Goal: Information Seeking & Learning: Compare options

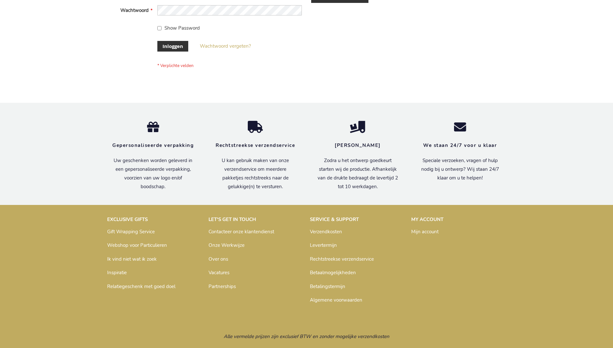
scroll to position [219, 0]
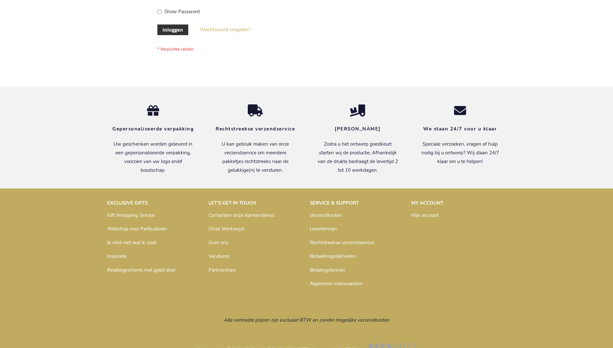
scroll to position [219, 0]
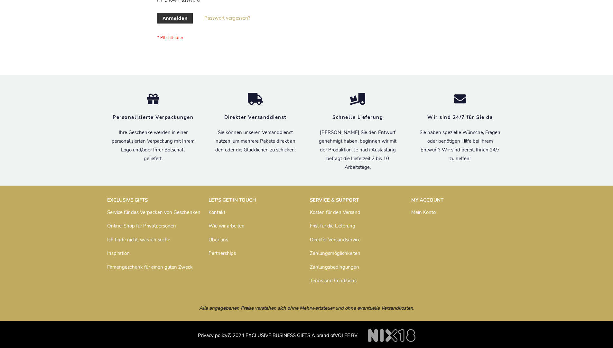
scroll to position [216, 0]
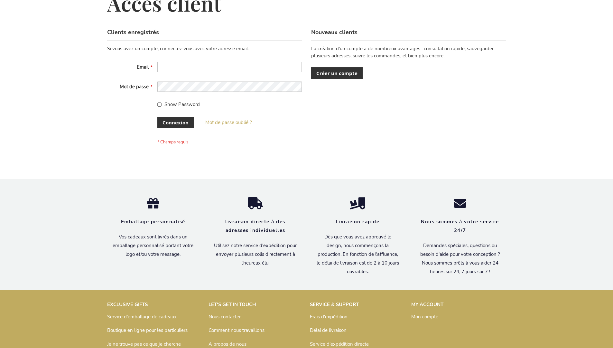
scroll to position [222, 0]
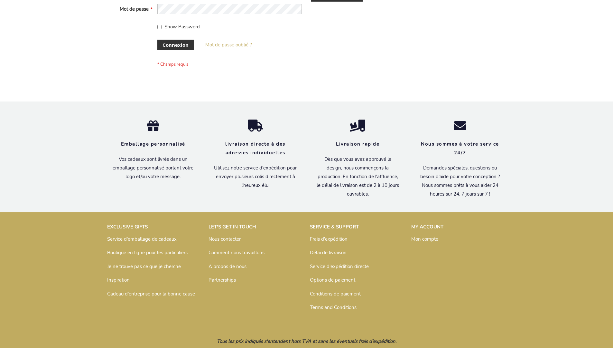
scroll to position [222, 0]
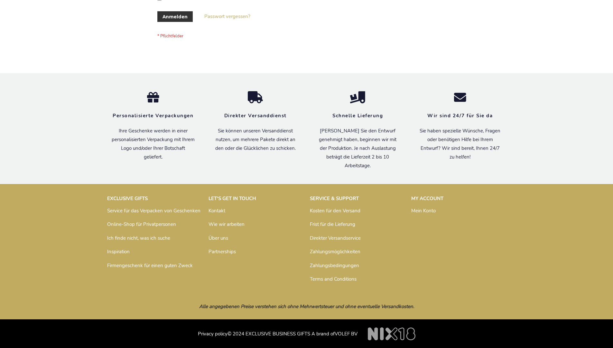
scroll to position [216, 0]
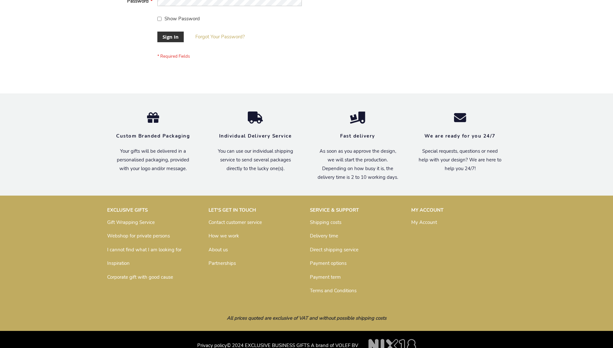
scroll to position [207, 0]
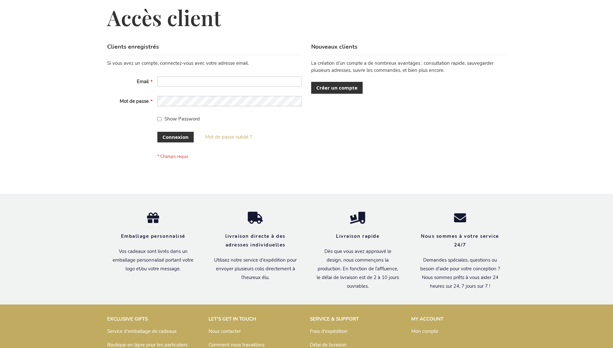
scroll to position [222, 0]
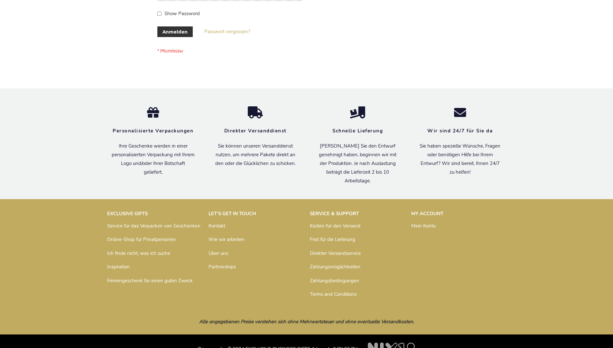
scroll to position [216, 0]
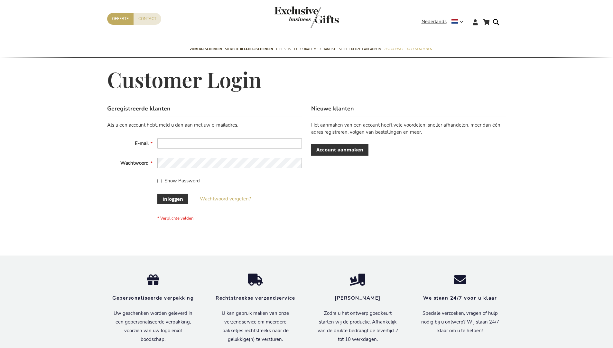
scroll to position [219, 0]
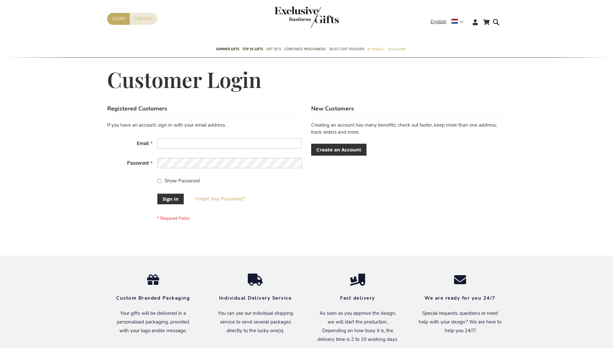
scroll to position [207, 0]
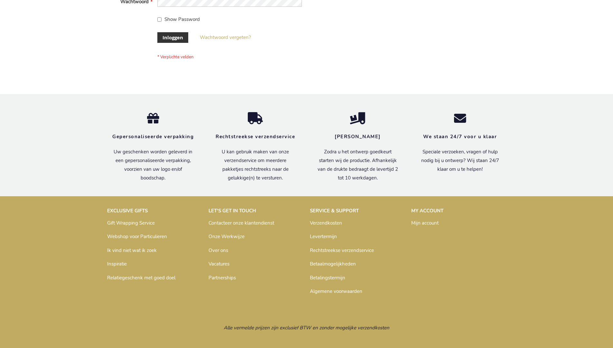
scroll to position [219, 0]
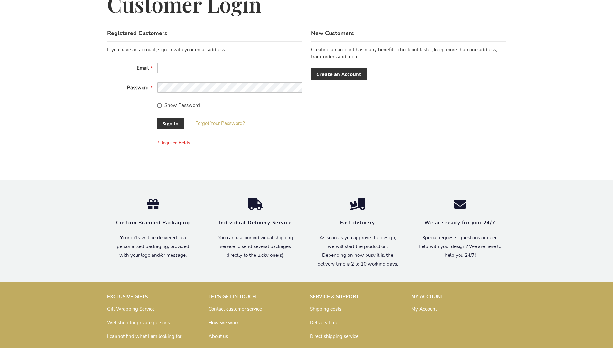
scroll to position [207, 0]
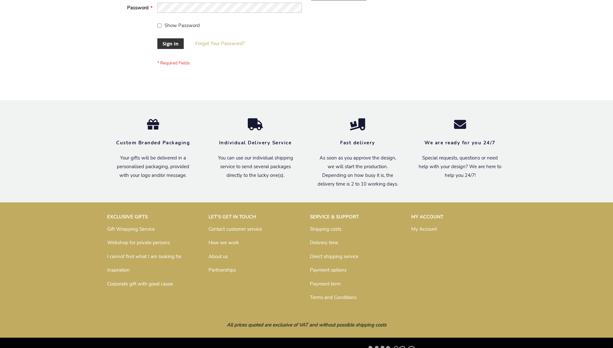
scroll to position [207, 0]
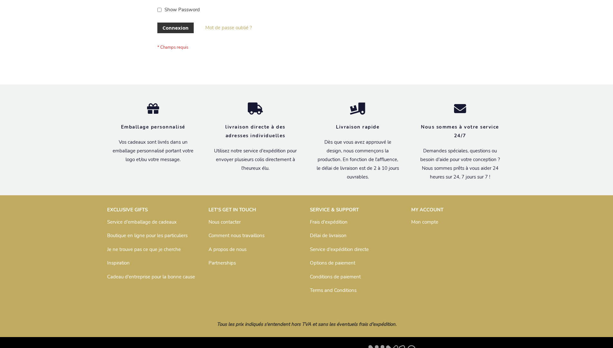
scroll to position [222, 0]
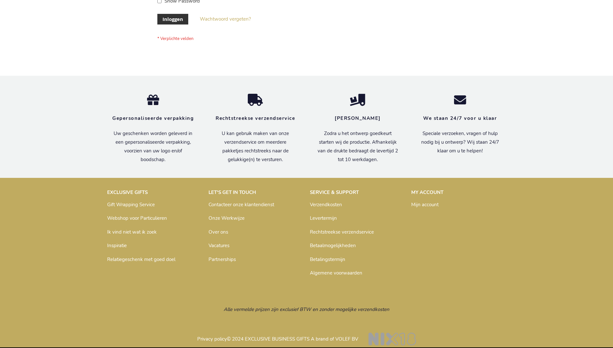
scroll to position [219, 0]
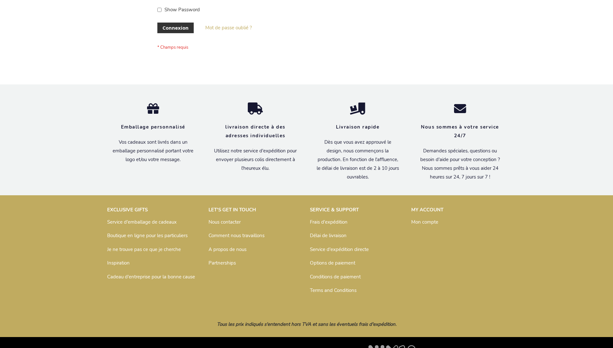
scroll to position [222, 0]
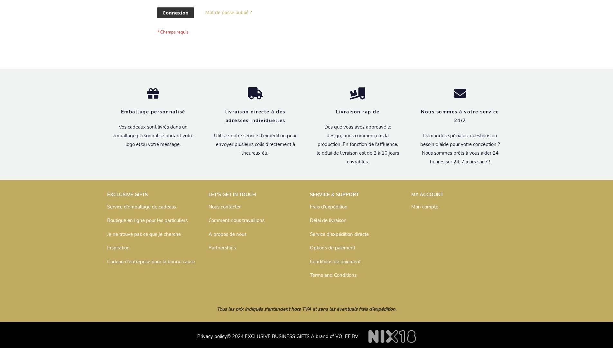
scroll to position [222, 0]
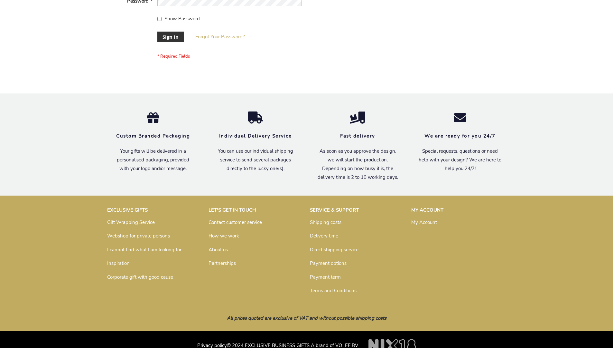
scroll to position [207, 0]
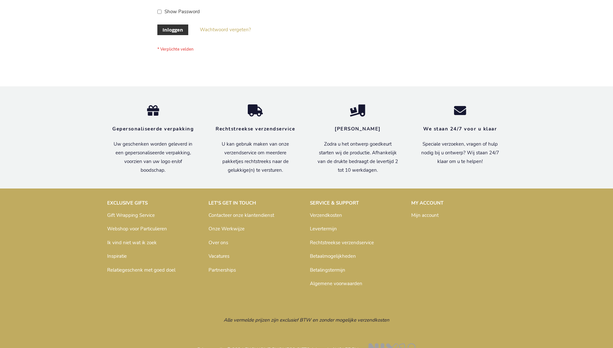
scroll to position [219, 0]
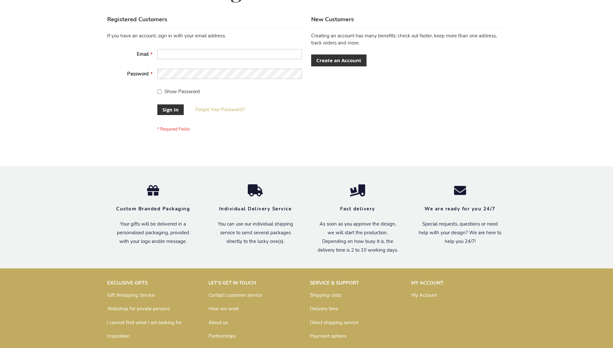
scroll to position [207, 0]
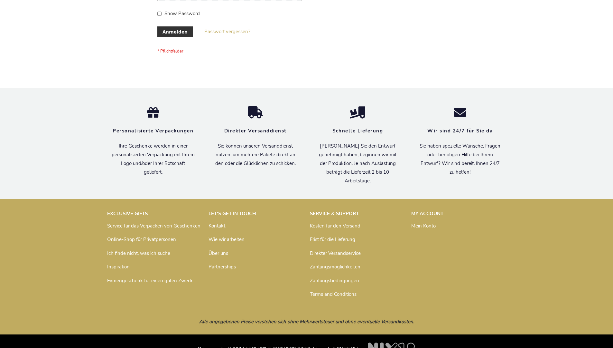
scroll to position [216, 0]
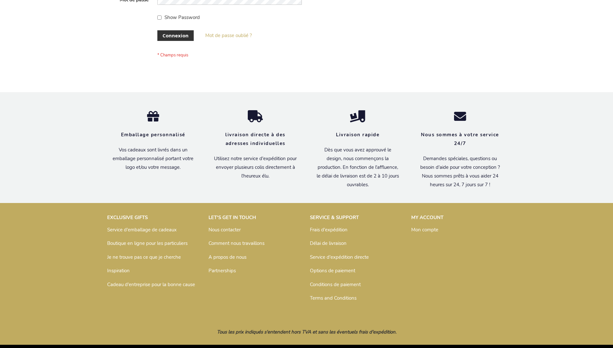
scroll to position [222, 0]
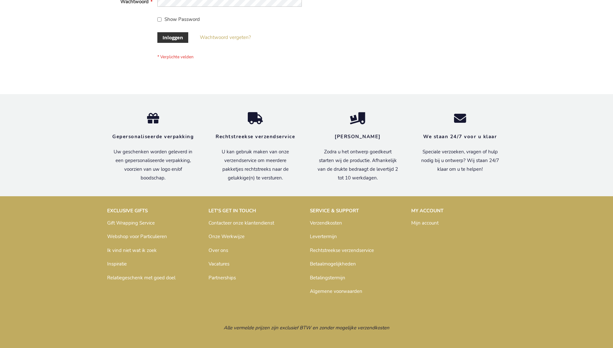
scroll to position [219, 0]
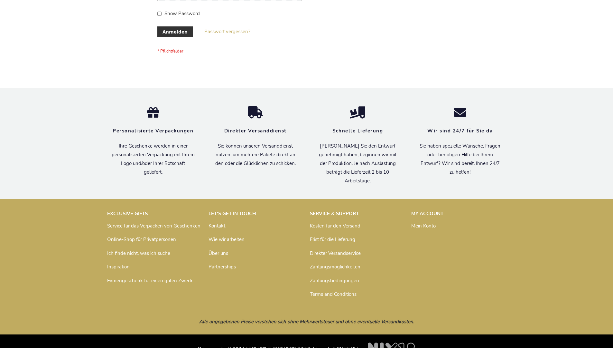
scroll to position [216, 0]
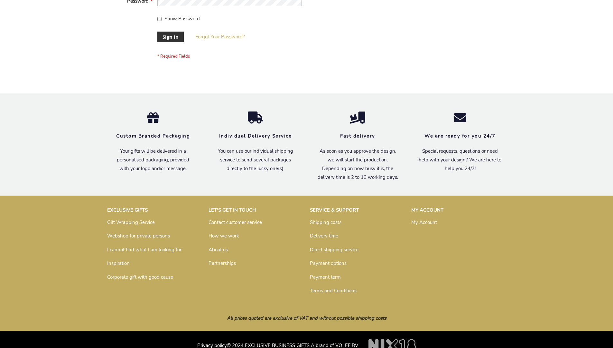
scroll to position [207, 0]
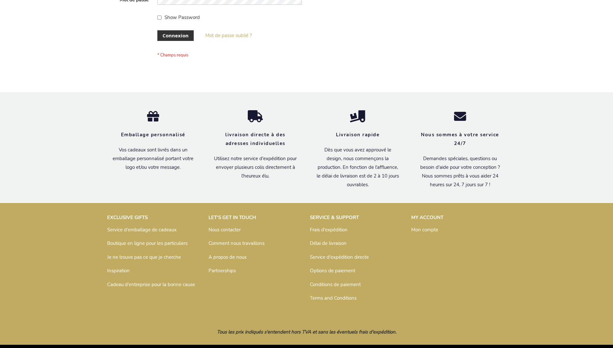
scroll to position [222, 0]
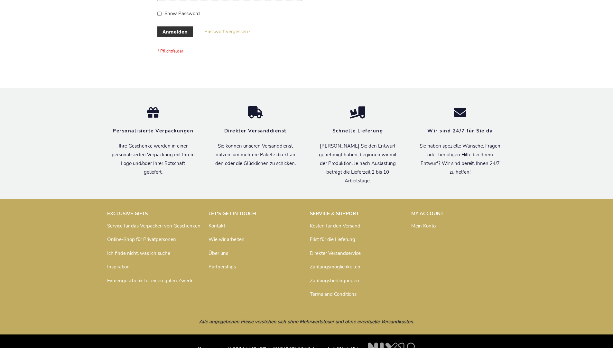
scroll to position [216, 0]
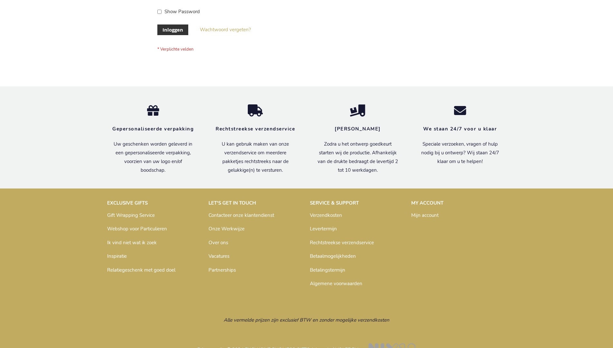
scroll to position [219, 0]
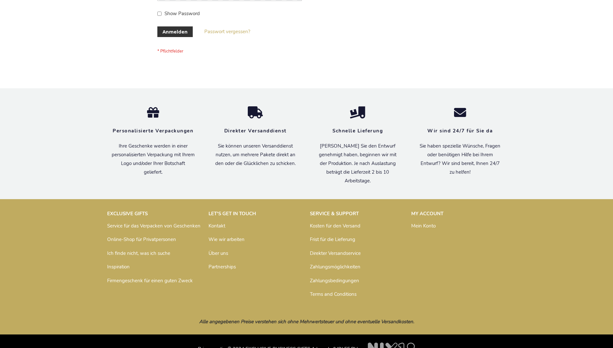
scroll to position [216, 0]
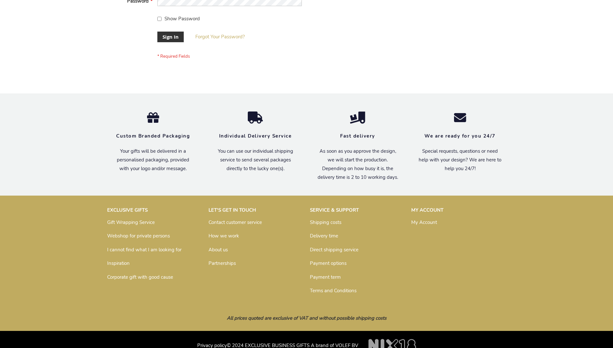
scroll to position [207, 0]
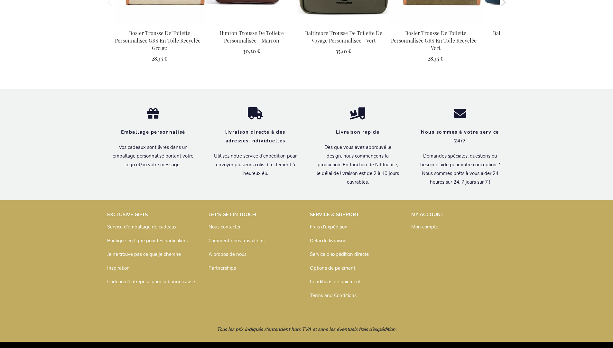
scroll to position [889, 0]
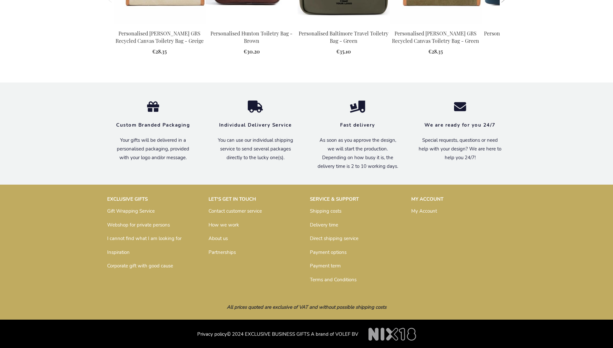
scroll to position [867, 0]
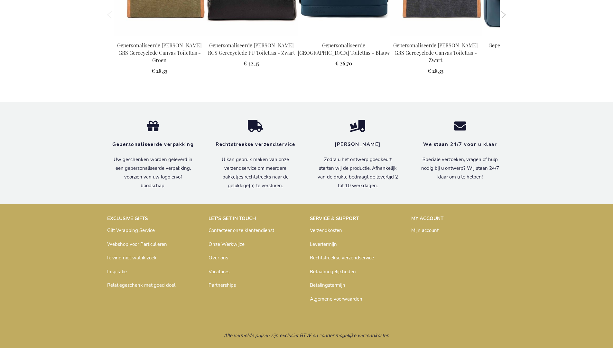
scroll to position [879, 0]
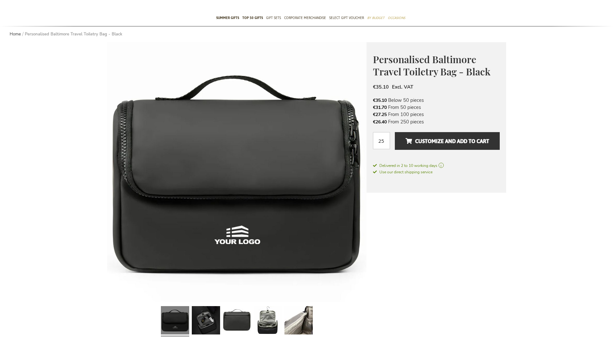
scroll to position [867, 0]
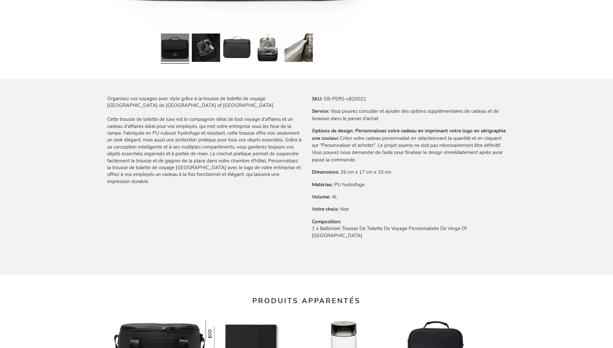
scroll to position [889, 0]
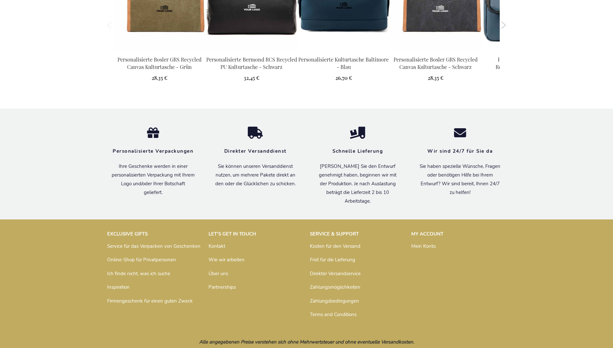
scroll to position [883, 0]
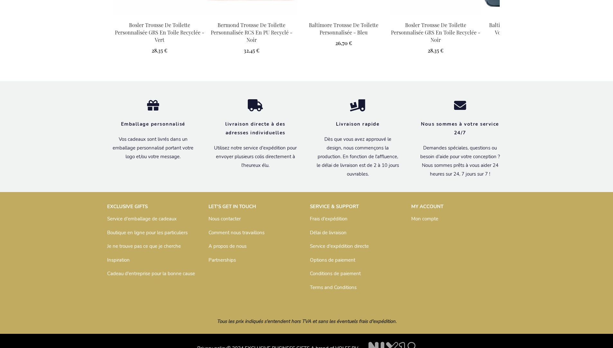
scroll to position [889, 0]
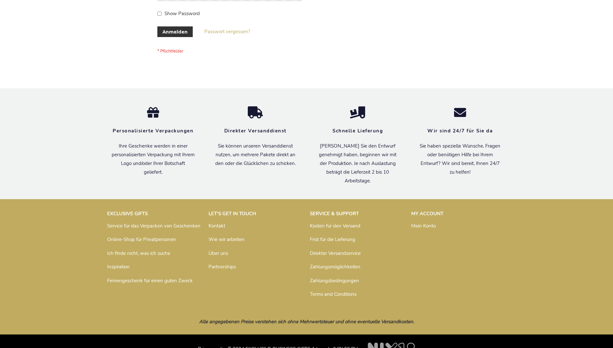
scroll to position [216, 0]
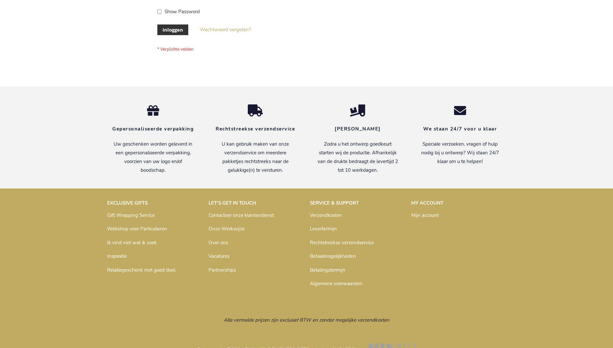
scroll to position [219, 0]
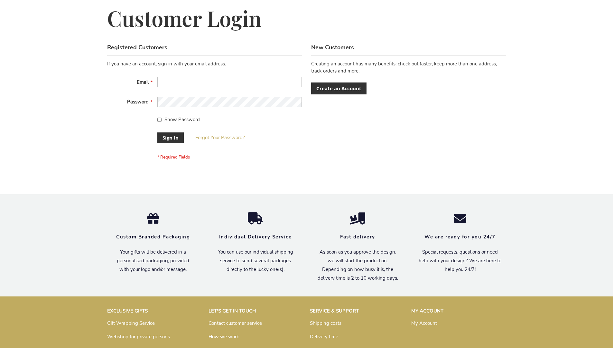
scroll to position [207, 0]
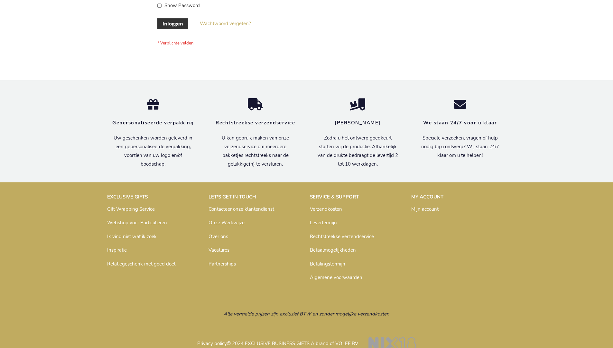
scroll to position [219, 0]
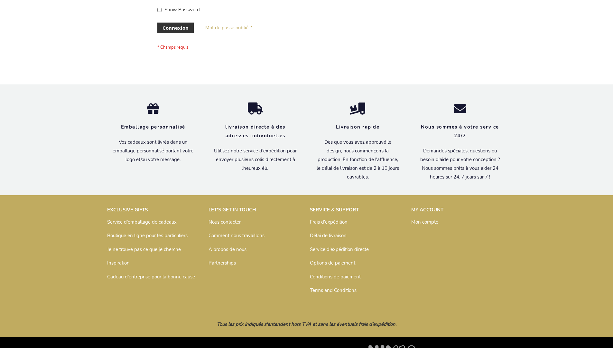
scroll to position [222, 0]
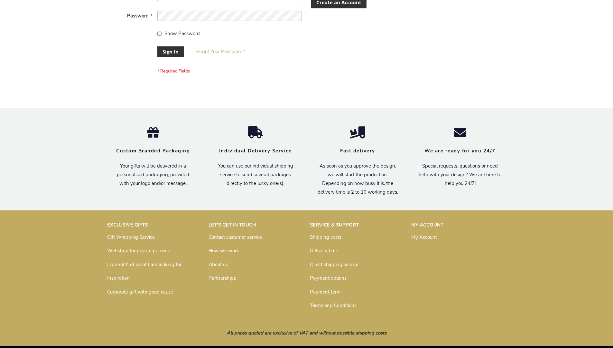
scroll to position [207, 0]
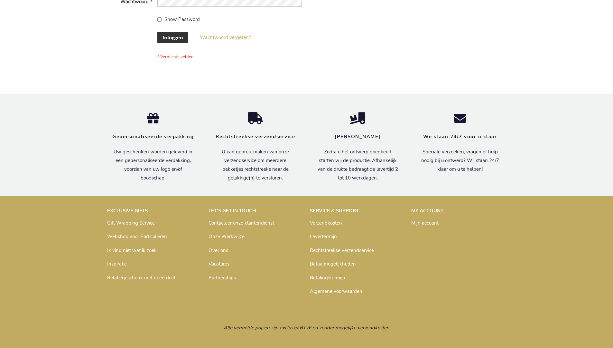
scroll to position [219, 0]
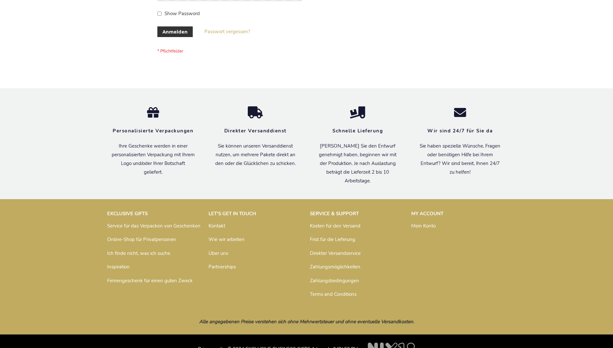
scroll to position [216, 0]
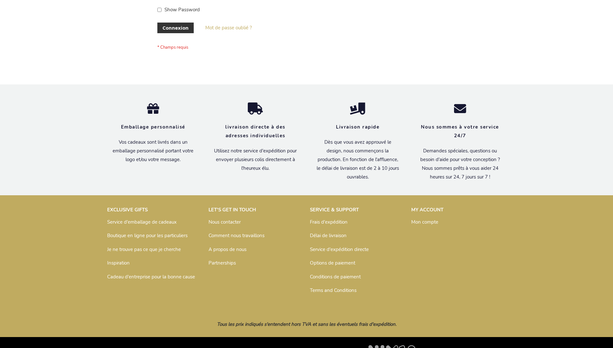
scroll to position [222, 0]
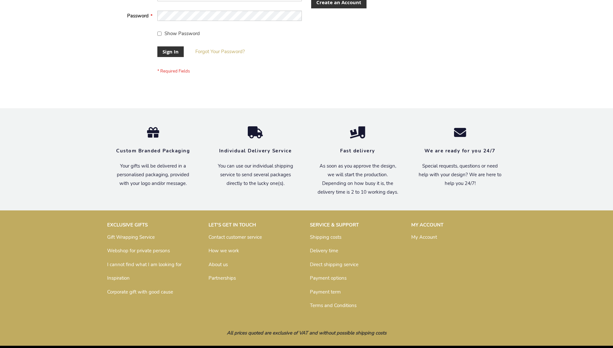
scroll to position [207, 0]
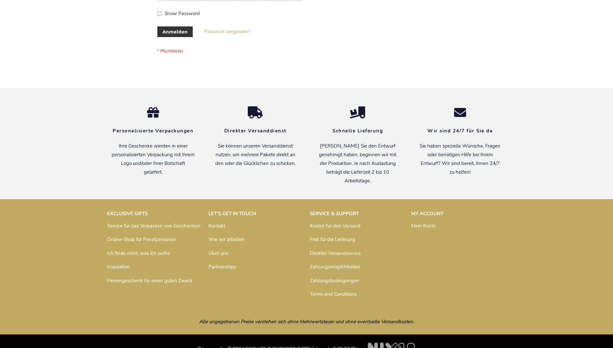
scroll to position [216, 0]
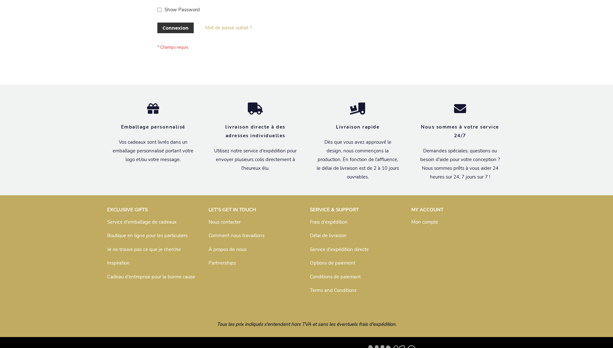
scroll to position [222, 0]
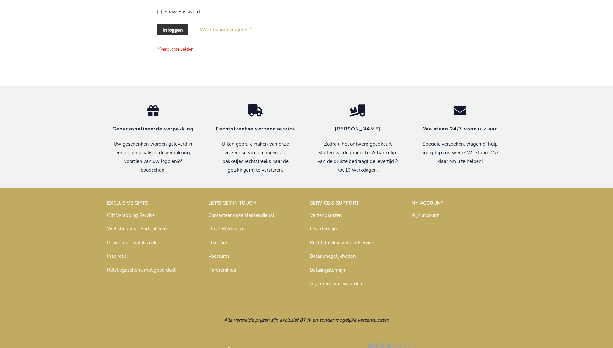
scroll to position [219, 0]
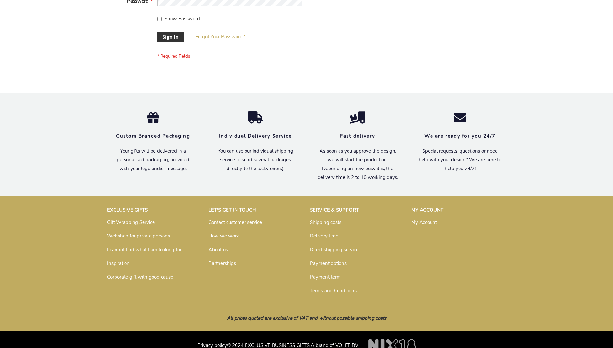
scroll to position [207, 0]
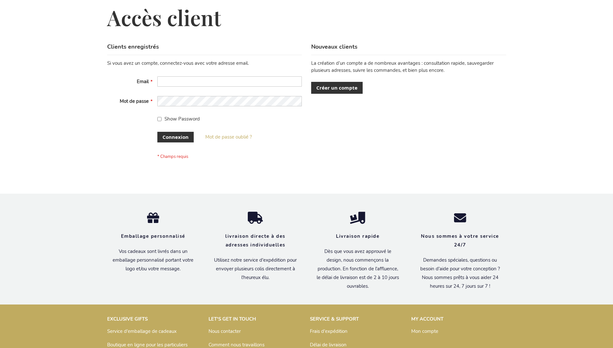
scroll to position [222, 0]
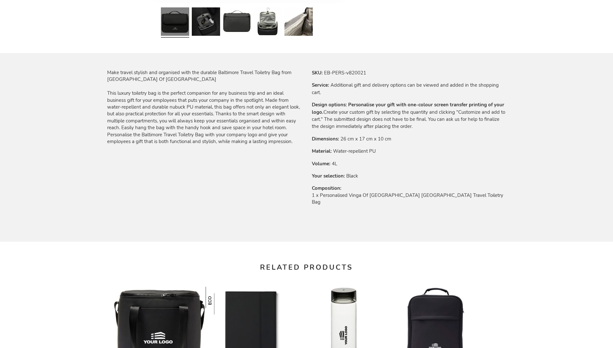
scroll to position [867, 0]
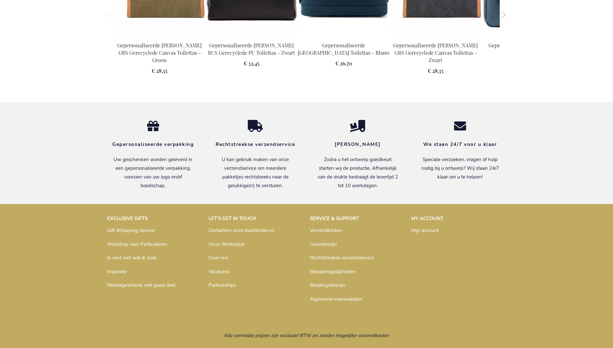
scroll to position [879, 0]
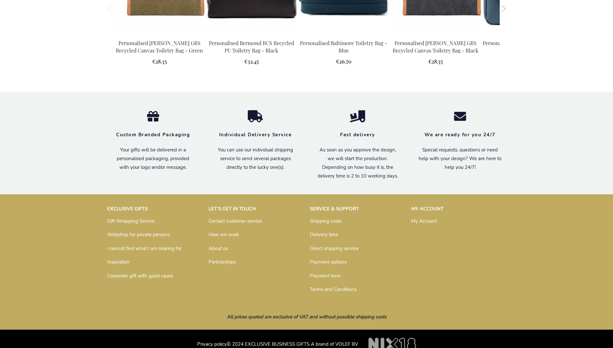
scroll to position [867, 0]
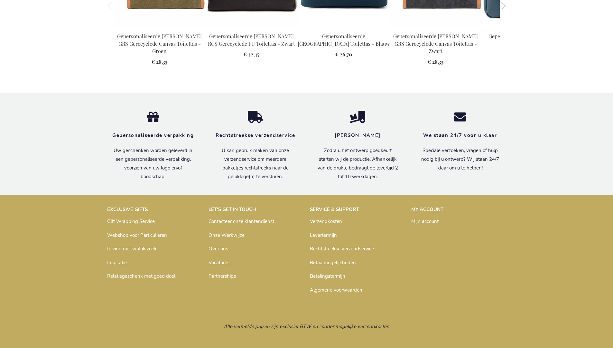
scroll to position [879, 0]
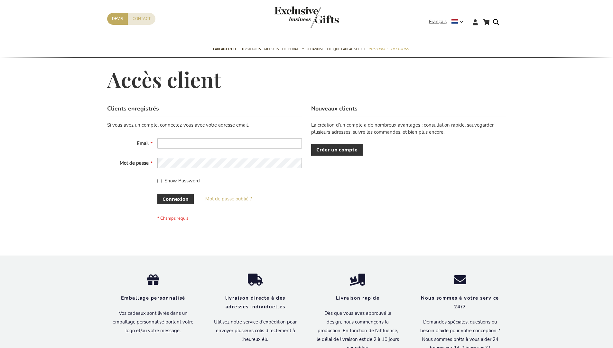
scroll to position [222, 0]
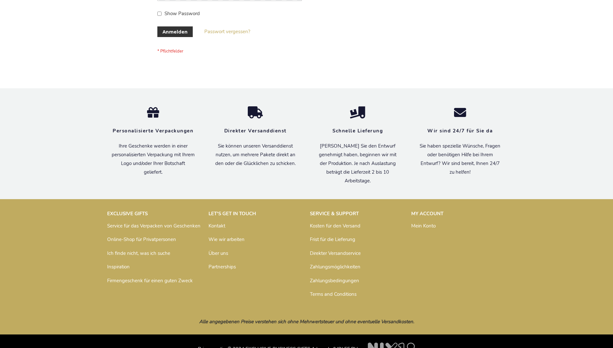
scroll to position [216, 0]
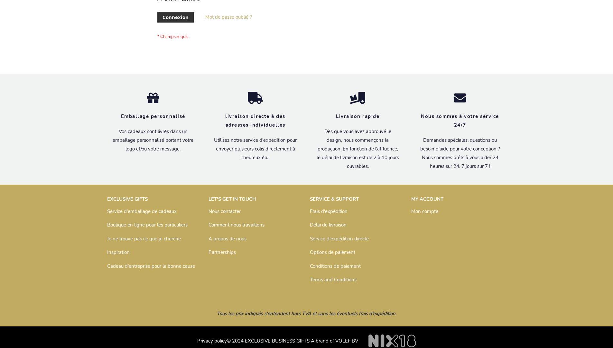
scroll to position [217, 0]
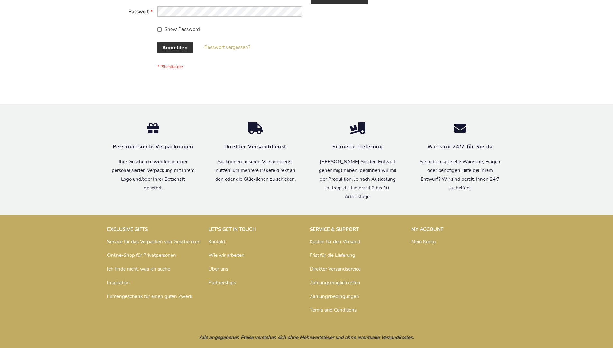
scroll to position [216, 0]
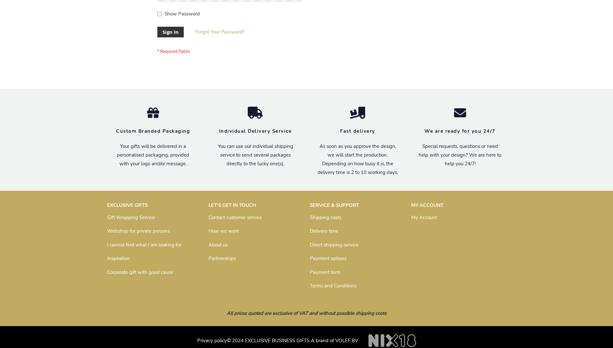
scroll to position [207, 0]
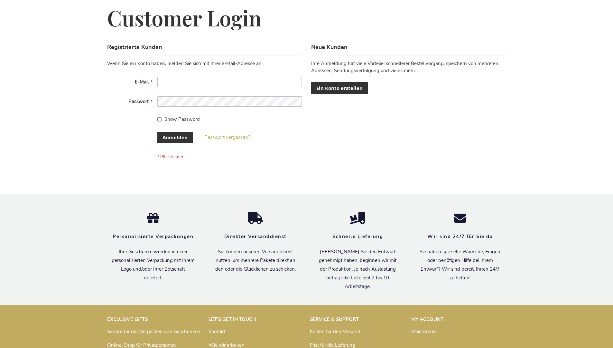
scroll to position [216, 0]
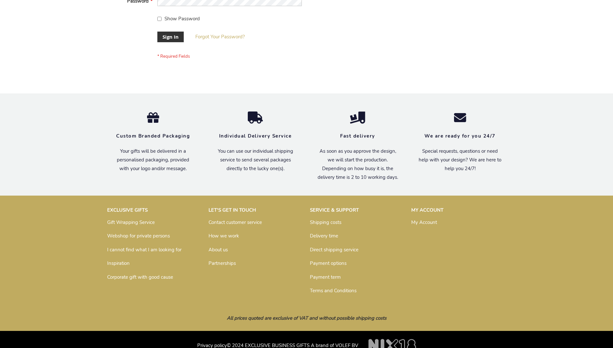
scroll to position [207, 0]
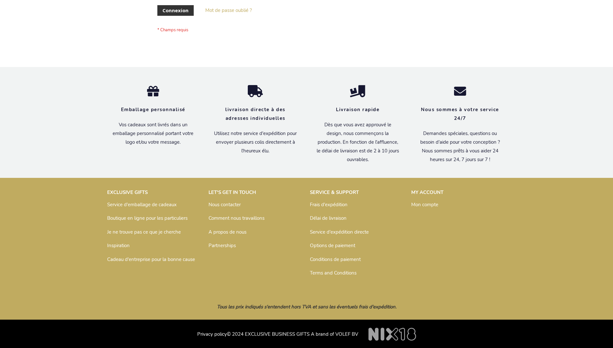
scroll to position [222, 0]
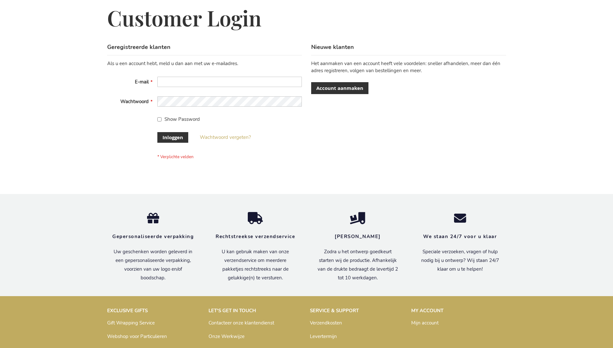
scroll to position [219, 0]
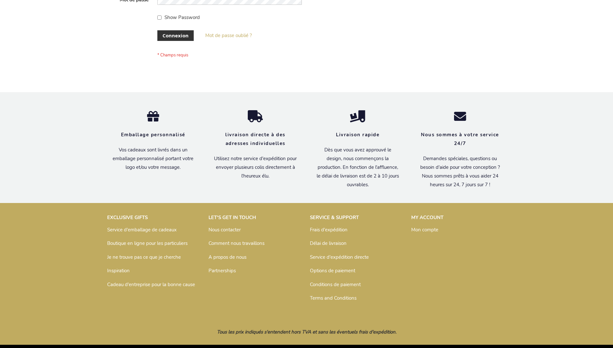
scroll to position [222, 0]
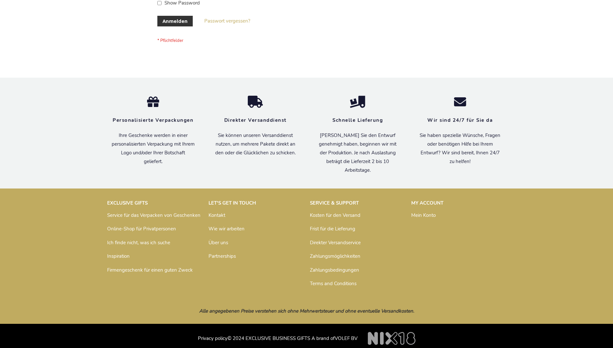
scroll to position [216, 0]
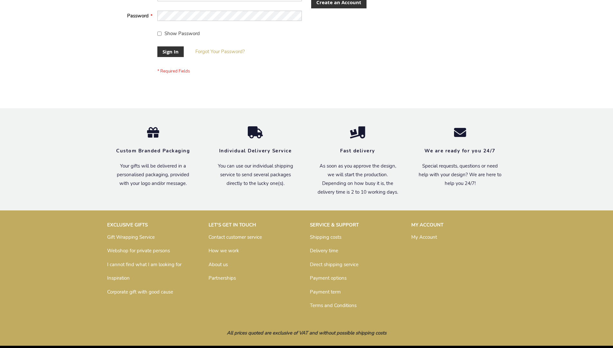
scroll to position [207, 0]
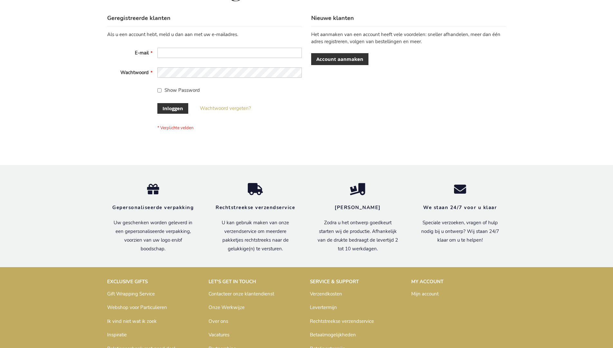
scroll to position [219, 0]
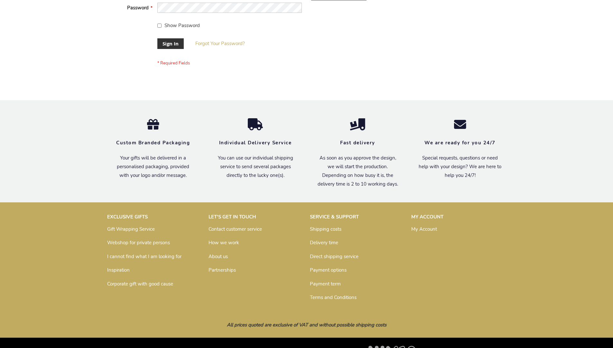
scroll to position [207, 0]
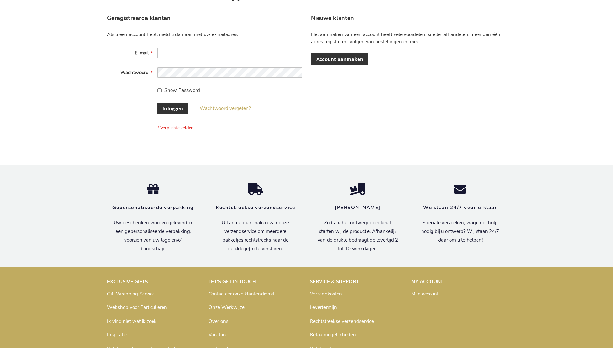
scroll to position [219, 0]
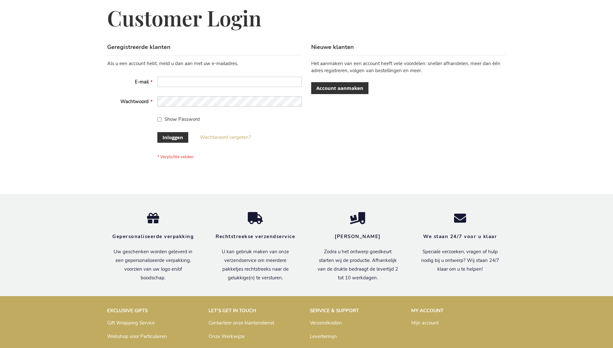
scroll to position [219, 0]
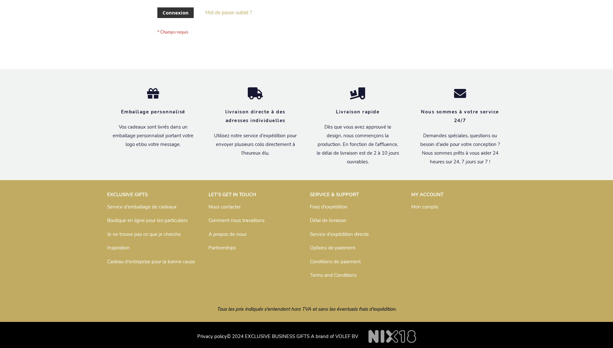
scroll to position [222, 0]
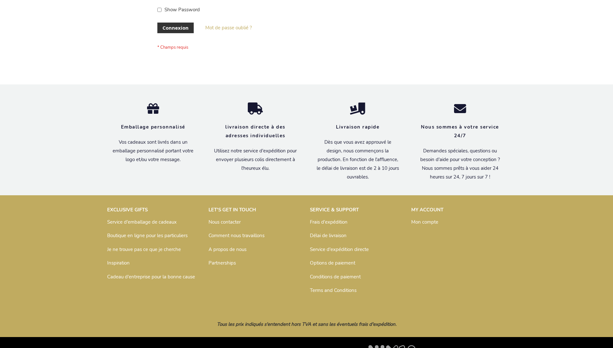
scroll to position [222, 0]
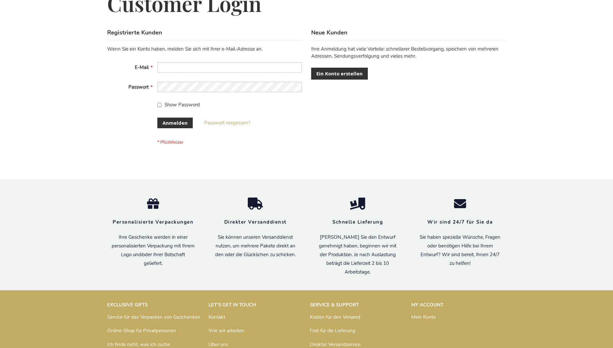
scroll to position [216, 0]
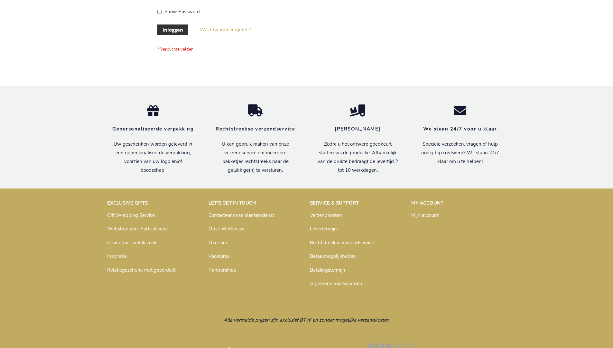
scroll to position [219, 0]
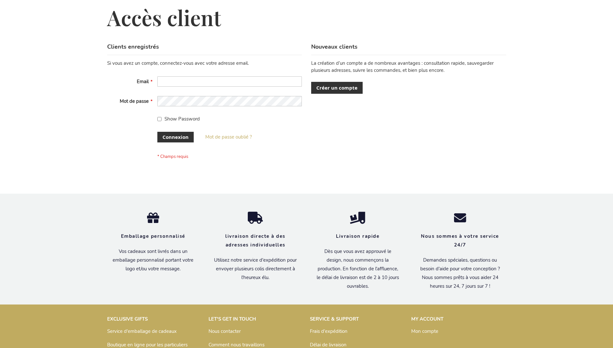
scroll to position [222, 0]
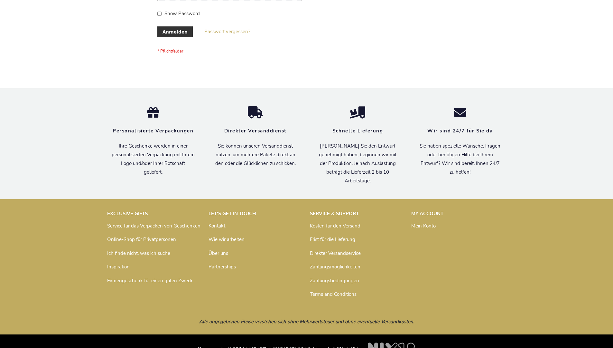
scroll to position [216, 0]
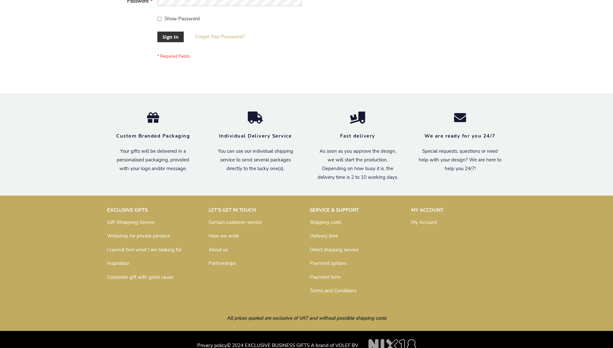
scroll to position [207, 0]
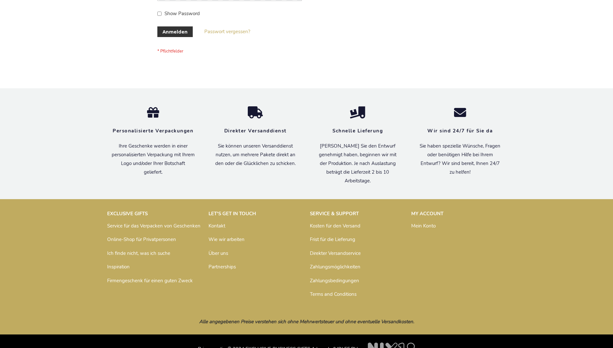
scroll to position [216, 0]
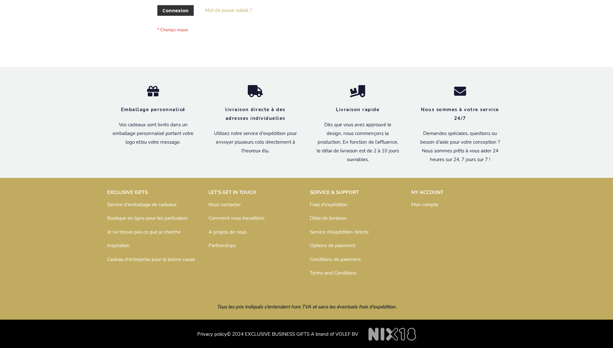
scroll to position [222, 0]
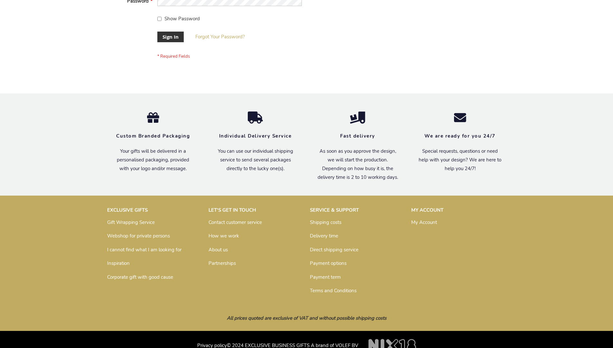
scroll to position [207, 0]
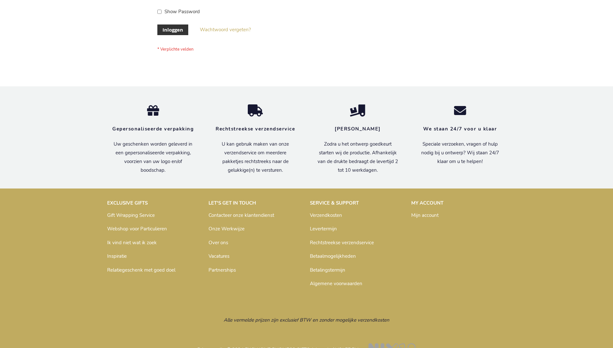
scroll to position [219, 0]
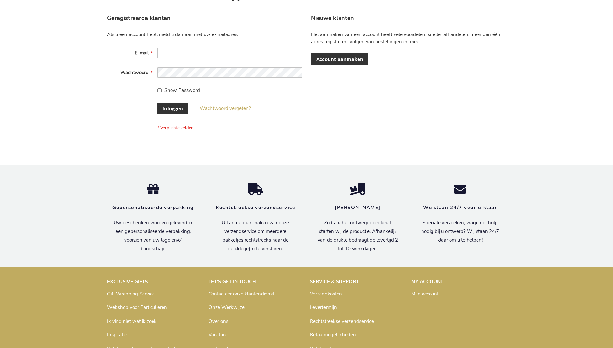
scroll to position [219, 0]
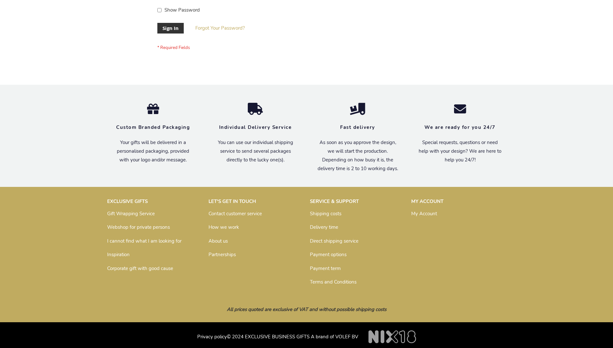
scroll to position [207, 0]
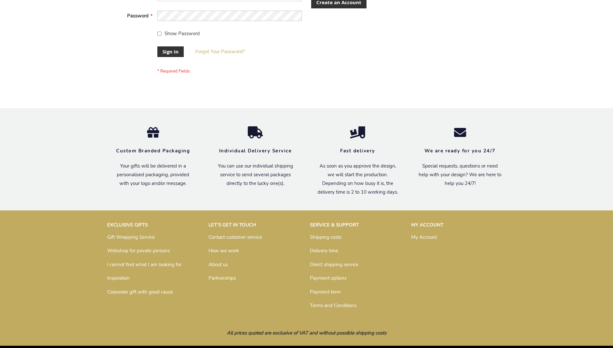
scroll to position [207, 0]
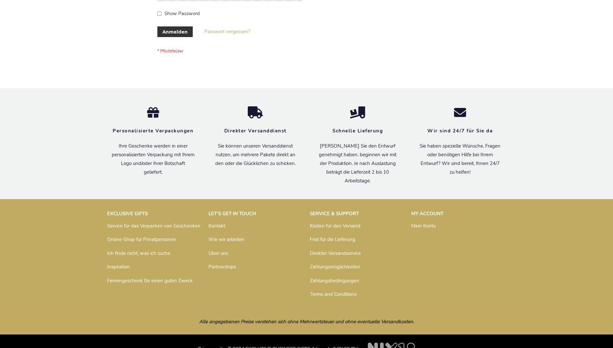
scroll to position [216, 0]
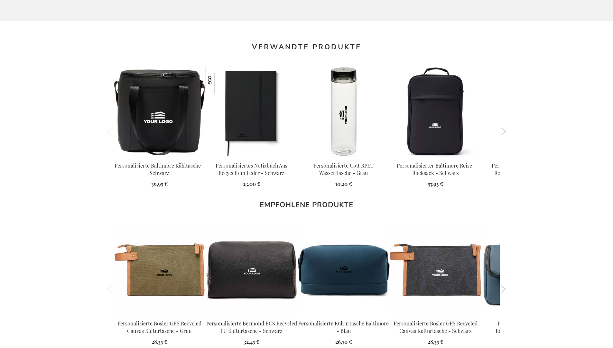
scroll to position [883, 0]
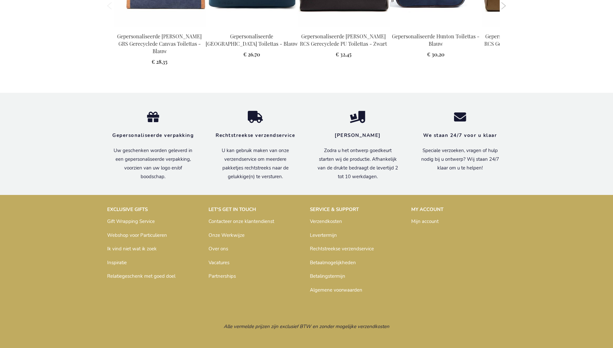
scroll to position [879, 0]
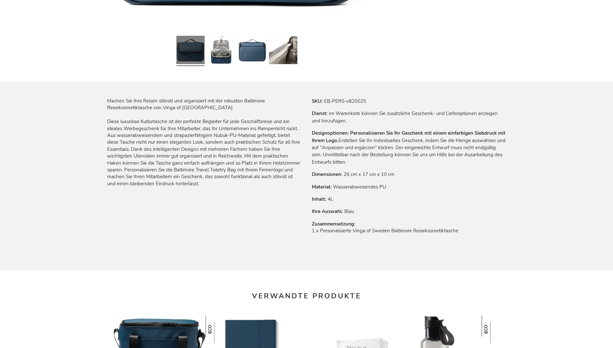
scroll to position [883, 0]
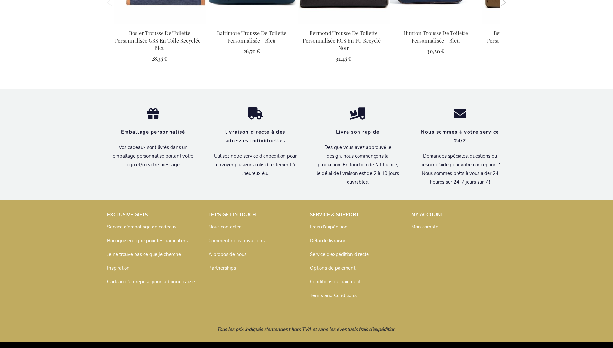
scroll to position [889, 0]
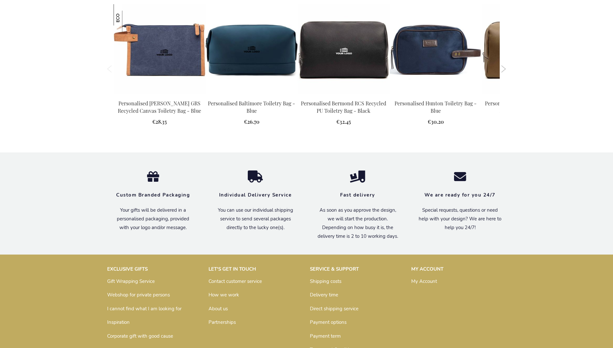
scroll to position [867, 0]
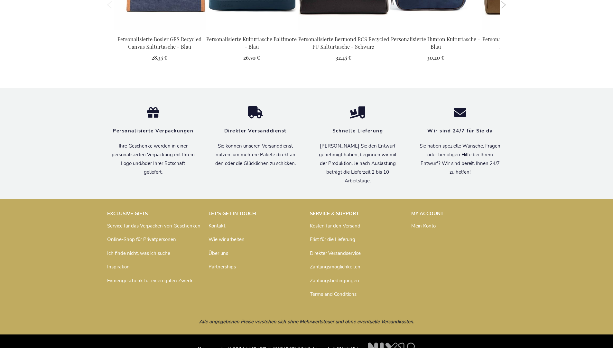
scroll to position [883, 0]
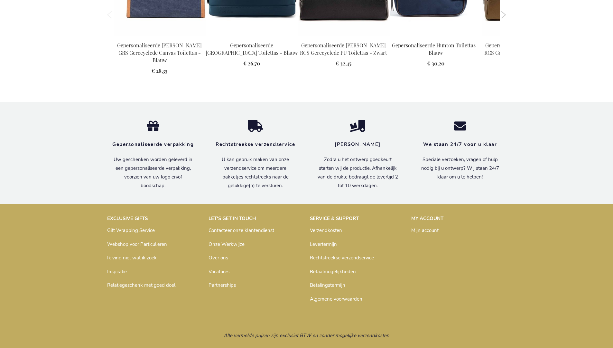
scroll to position [879, 0]
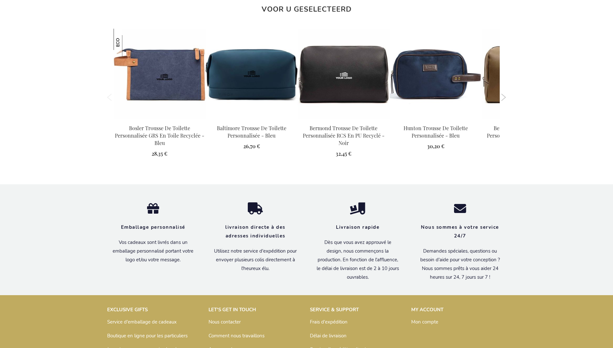
scroll to position [889, 0]
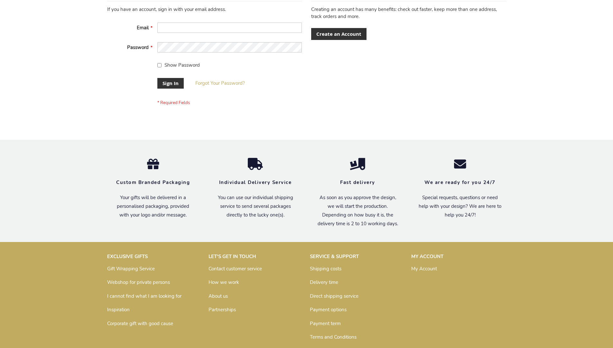
scroll to position [207, 0]
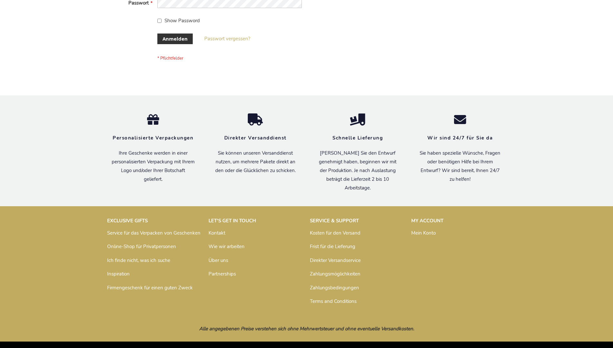
scroll to position [216, 0]
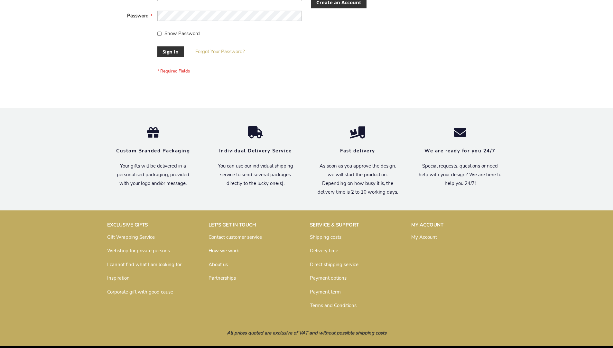
scroll to position [207, 0]
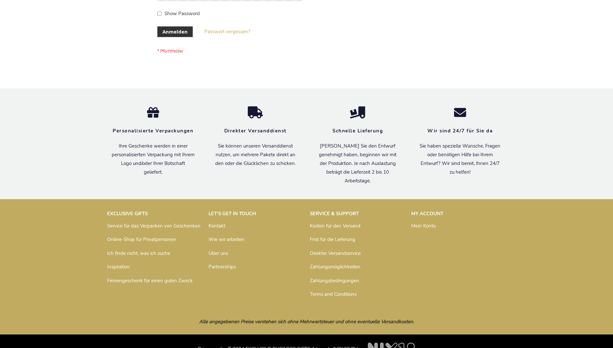
scroll to position [216, 0]
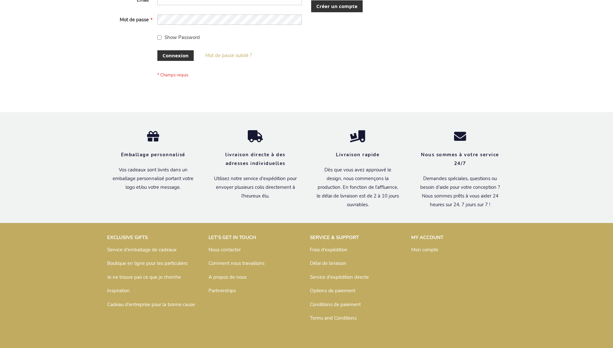
scroll to position [222, 0]
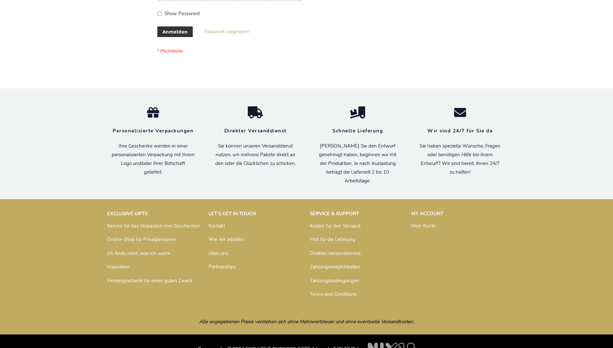
scroll to position [216, 0]
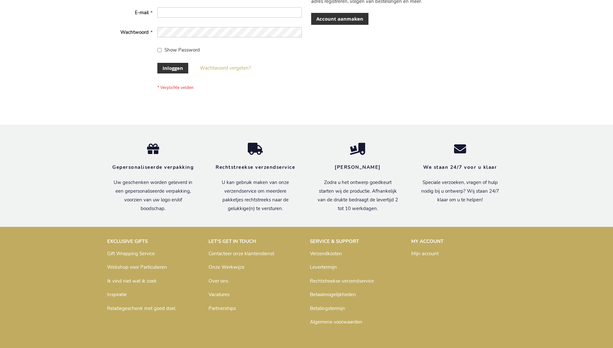
scroll to position [219, 0]
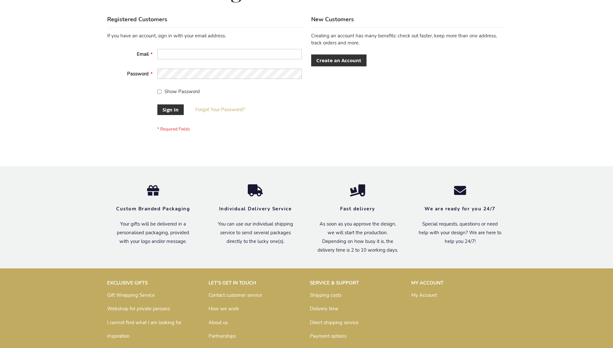
scroll to position [207, 0]
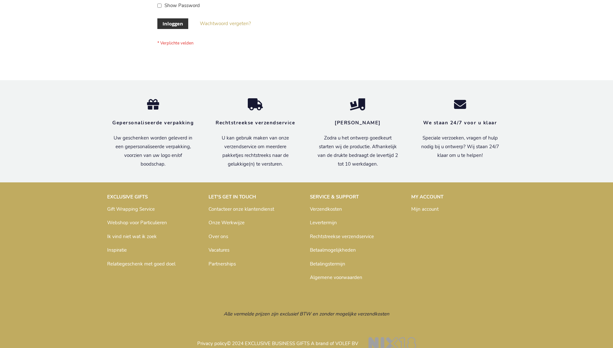
scroll to position [219, 0]
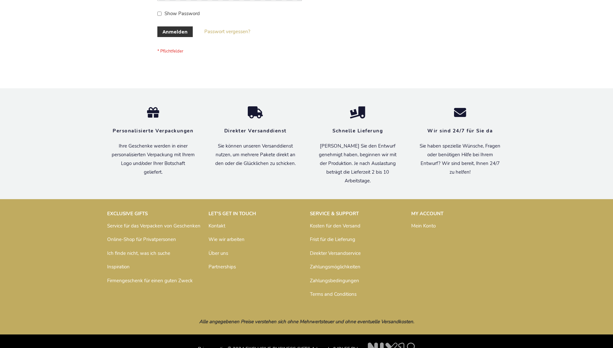
scroll to position [216, 0]
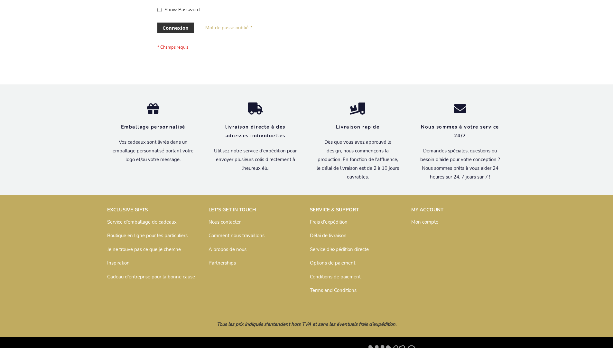
scroll to position [222, 0]
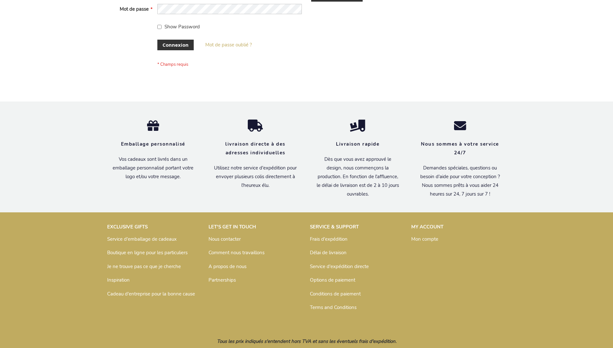
scroll to position [222, 0]
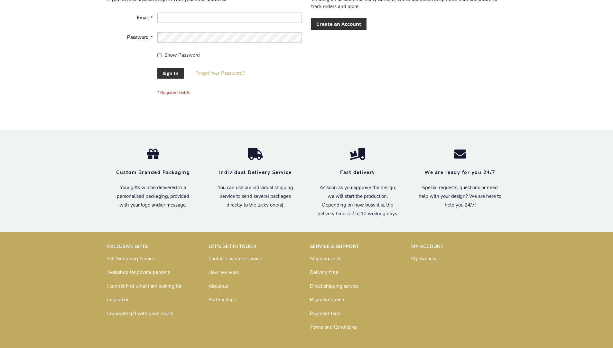
scroll to position [202, 0]
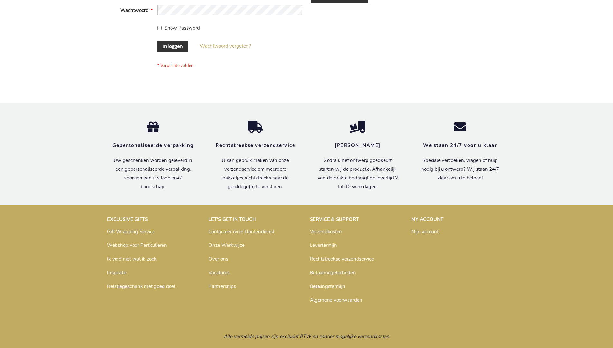
scroll to position [219, 0]
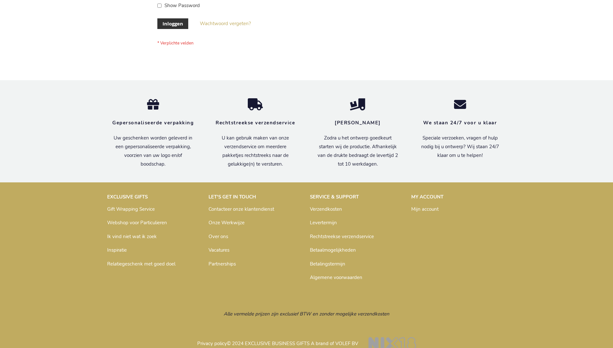
scroll to position [219, 0]
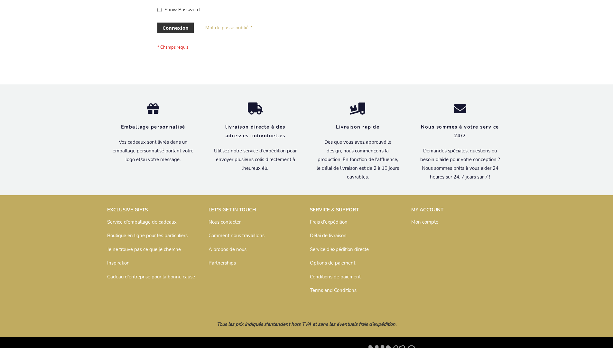
scroll to position [222, 0]
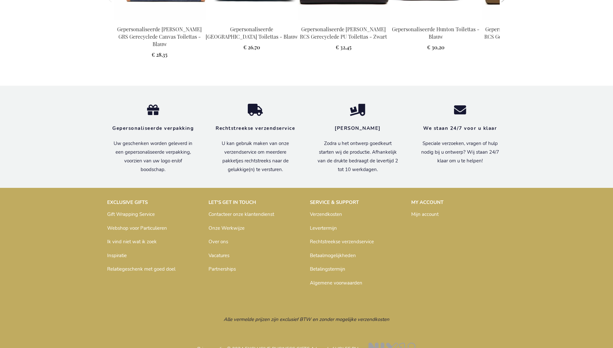
scroll to position [879, 0]
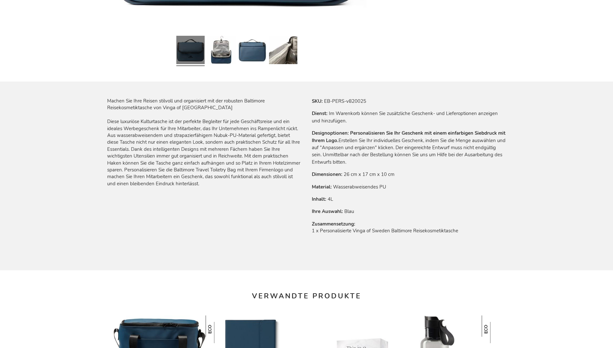
scroll to position [883, 0]
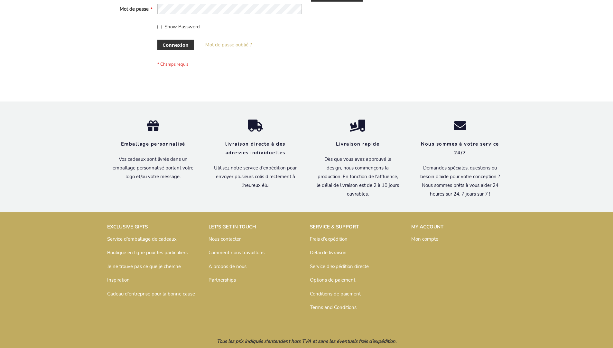
scroll to position [222, 0]
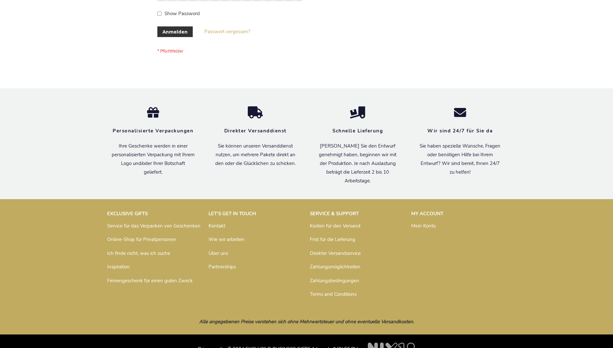
scroll to position [216, 0]
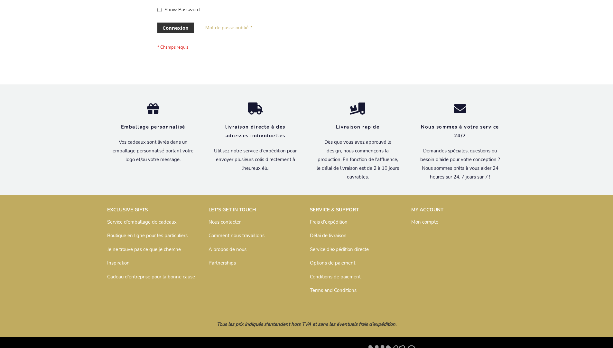
scroll to position [222, 0]
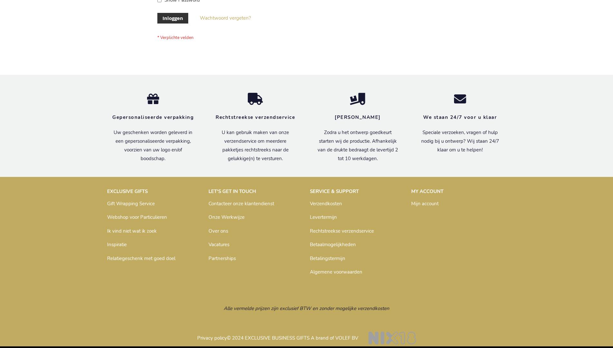
scroll to position [214, 0]
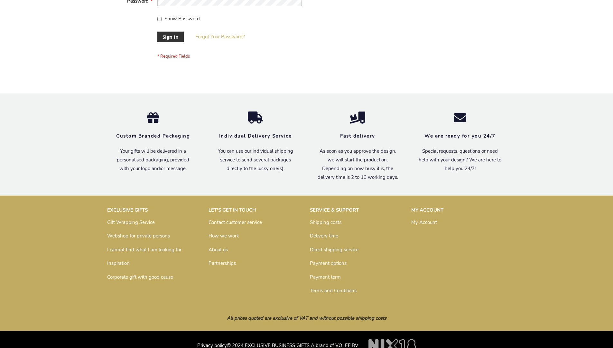
scroll to position [207, 0]
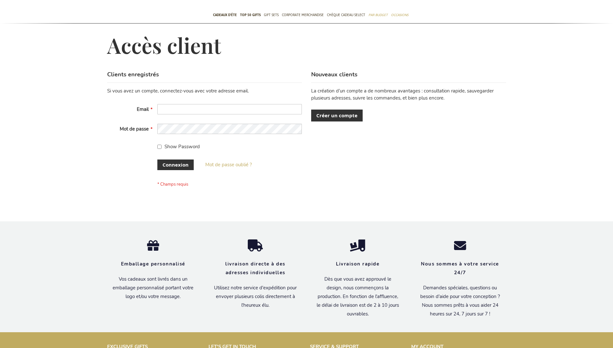
scroll to position [222, 0]
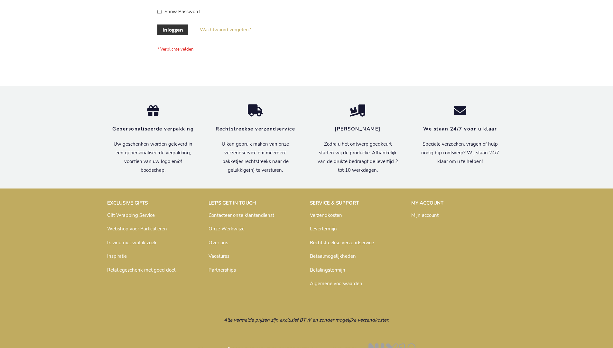
scroll to position [219, 0]
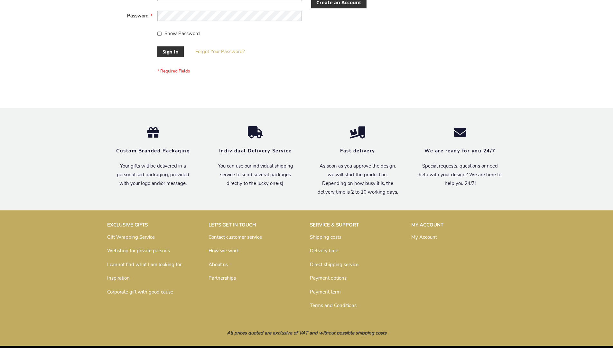
scroll to position [207, 0]
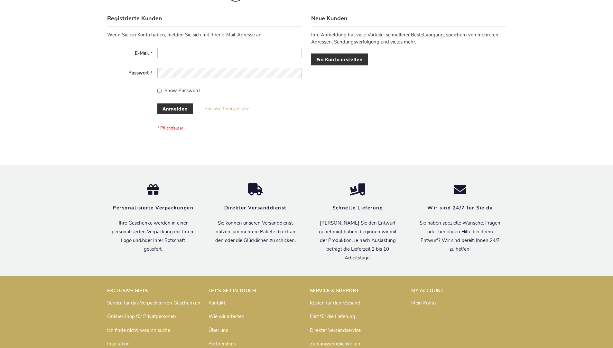
scroll to position [216, 0]
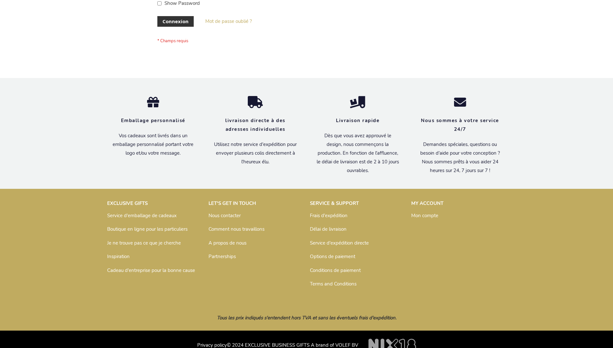
scroll to position [222, 0]
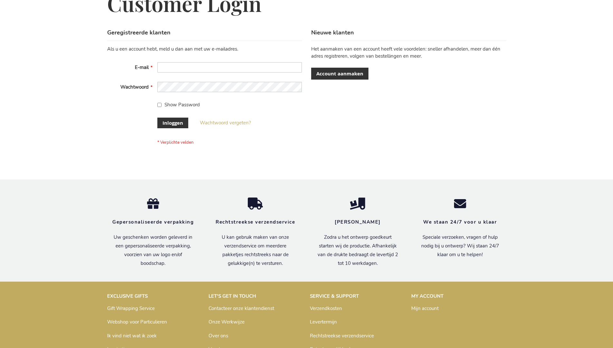
scroll to position [219, 0]
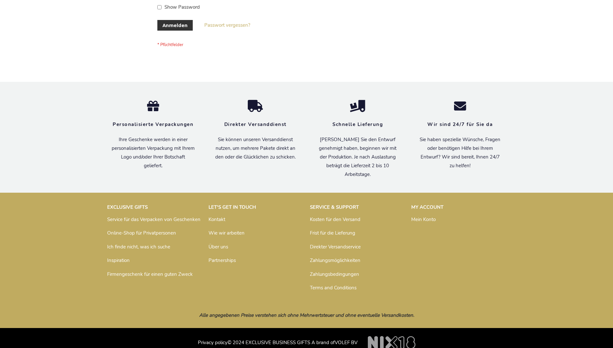
scroll to position [211, 0]
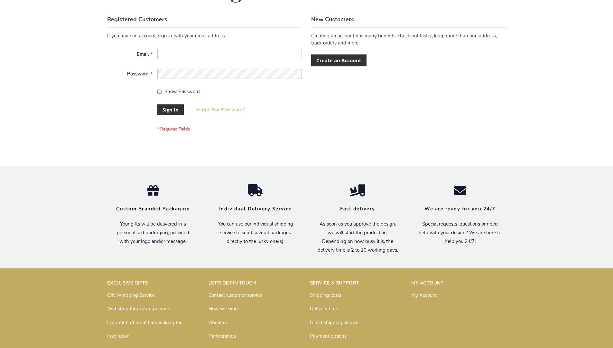
scroll to position [207, 0]
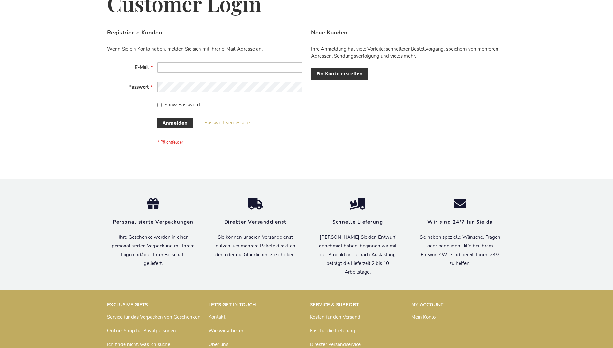
scroll to position [216, 0]
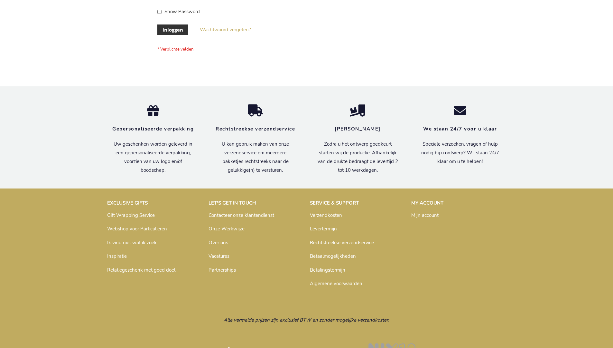
scroll to position [219, 0]
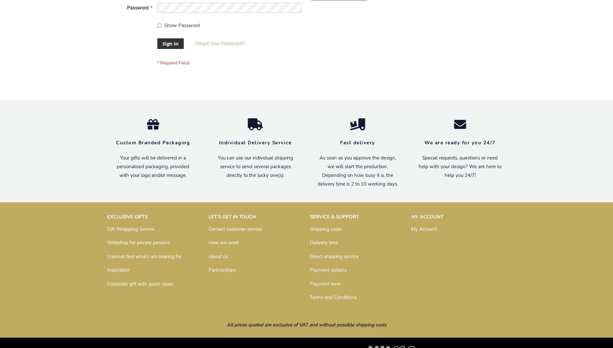
scroll to position [207, 0]
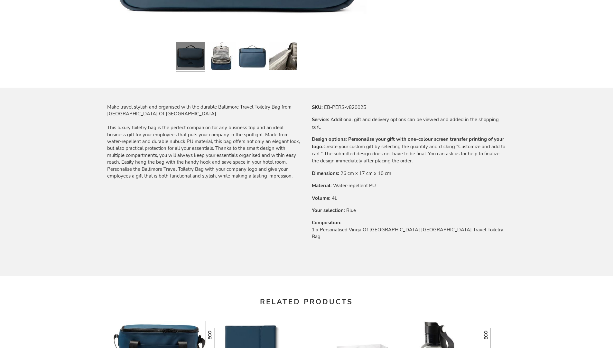
scroll to position [867, 0]
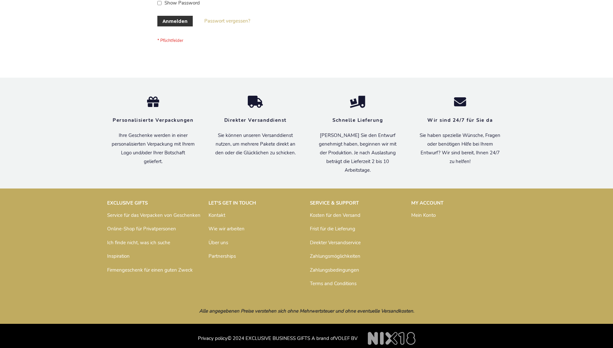
scroll to position [216, 0]
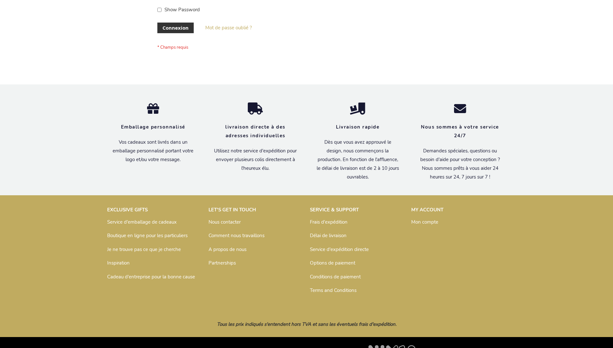
scroll to position [222, 0]
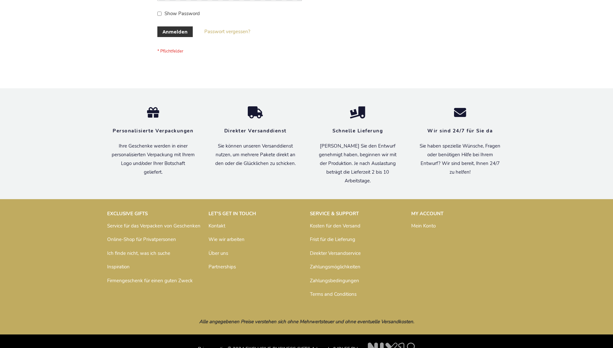
scroll to position [216, 0]
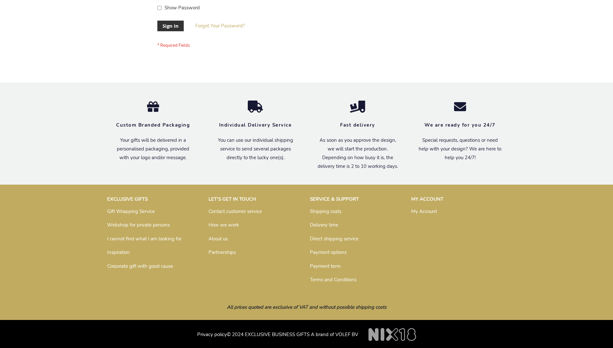
scroll to position [207, 0]
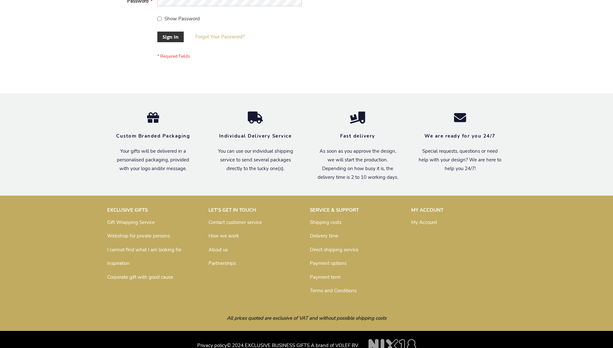
scroll to position [207, 0]
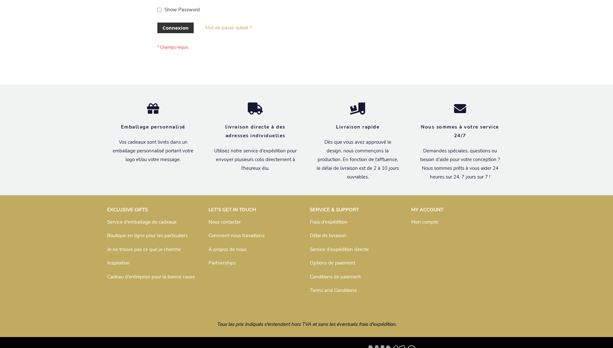
scroll to position [222, 0]
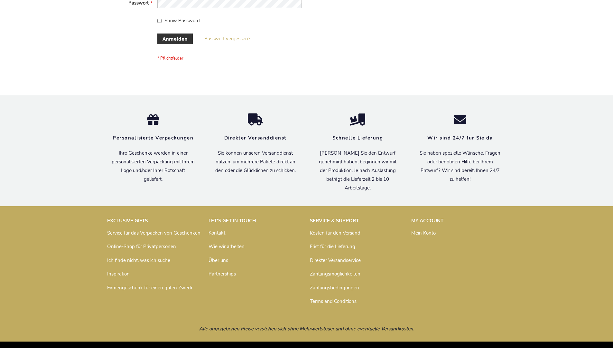
scroll to position [216, 0]
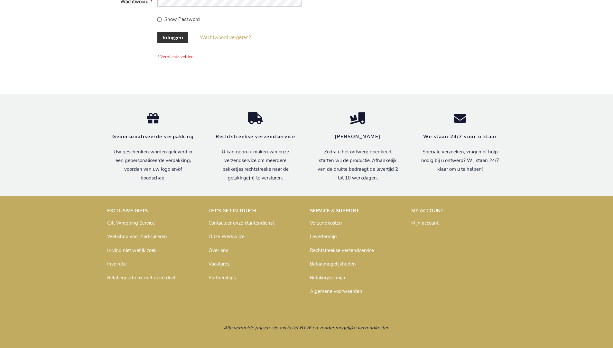
scroll to position [219, 0]
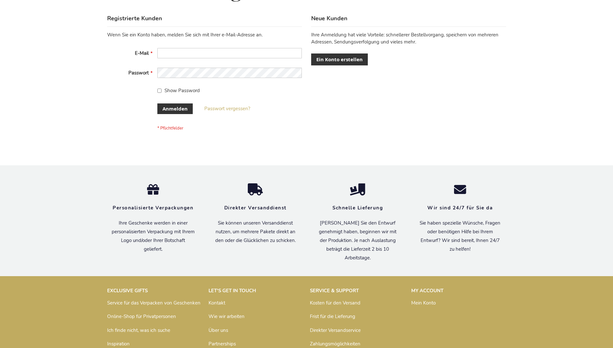
scroll to position [216, 0]
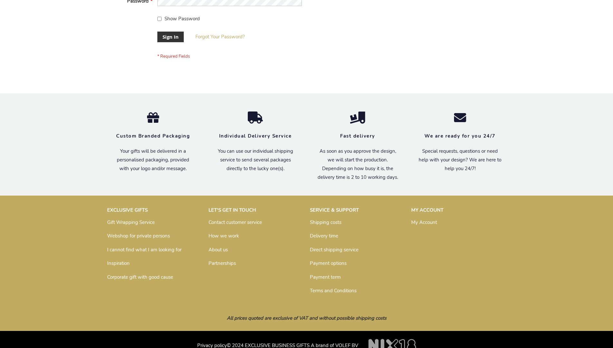
scroll to position [207, 0]
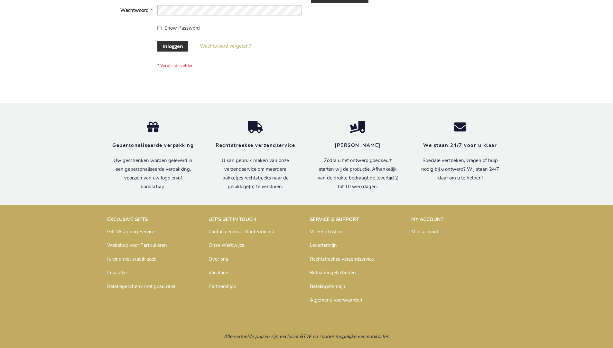
scroll to position [219, 0]
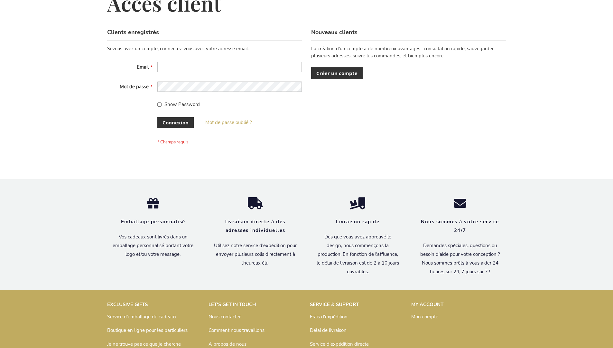
scroll to position [222, 0]
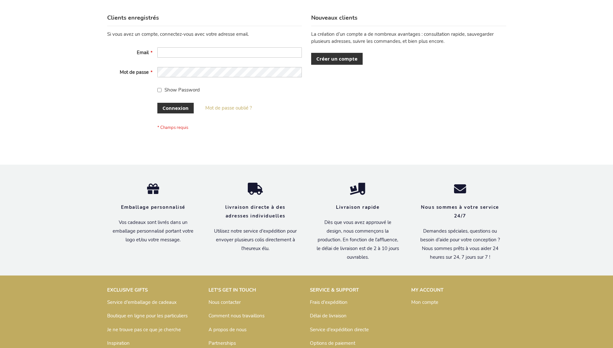
scroll to position [222, 0]
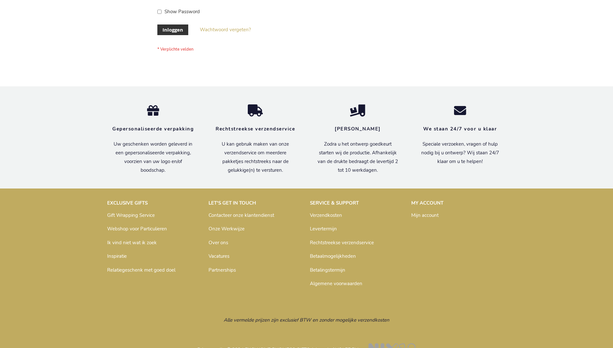
scroll to position [219, 0]
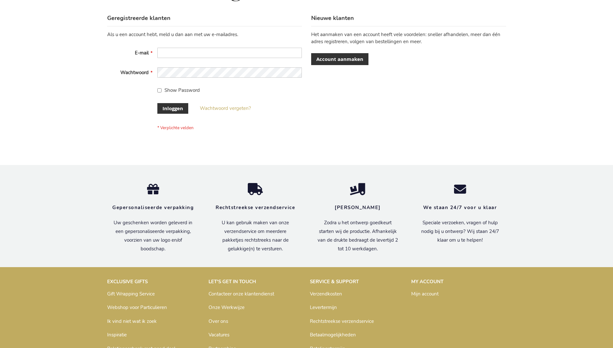
scroll to position [219, 0]
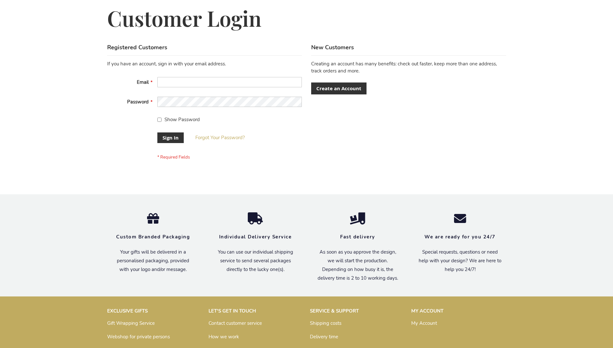
scroll to position [207, 0]
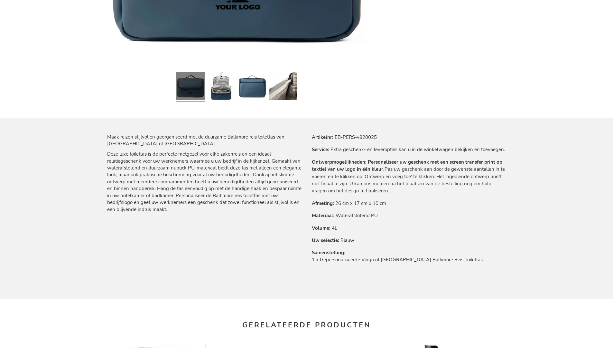
scroll to position [879, 0]
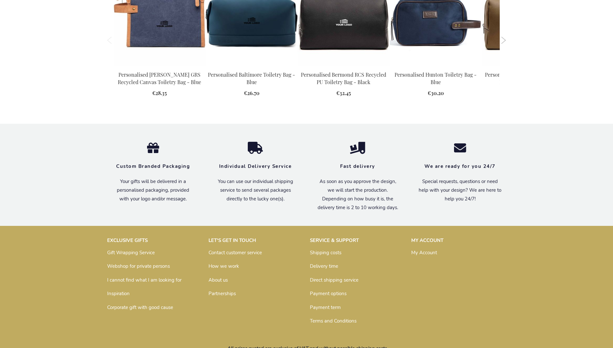
scroll to position [867, 0]
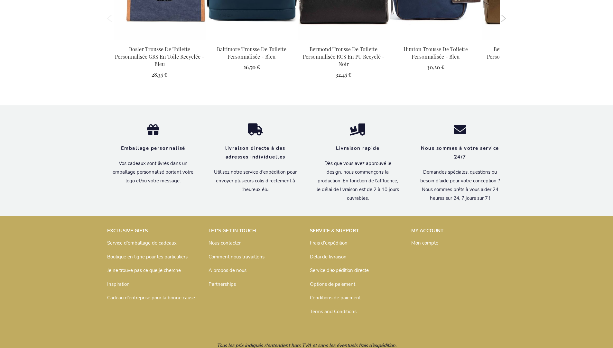
scroll to position [889, 0]
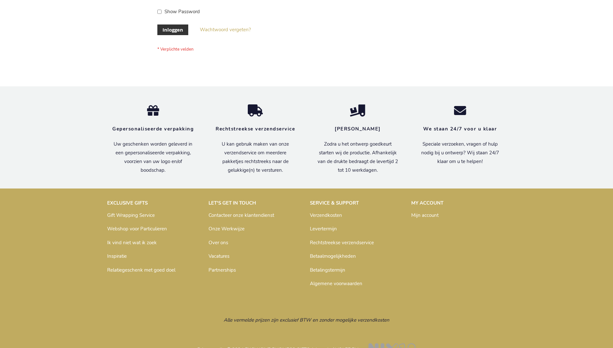
scroll to position [219, 0]
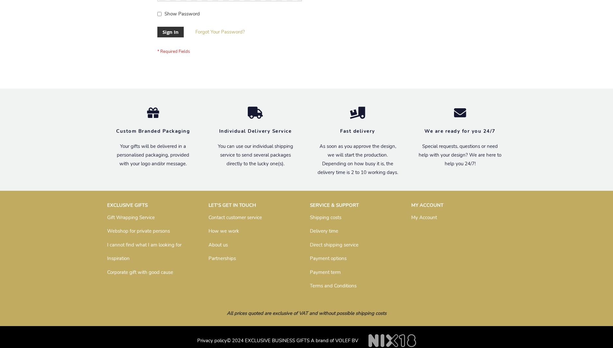
scroll to position [207, 0]
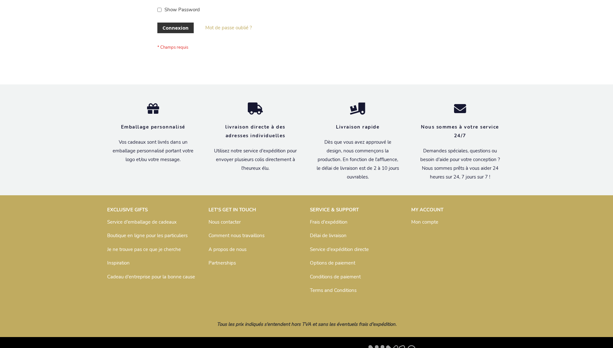
scroll to position [222, 0]
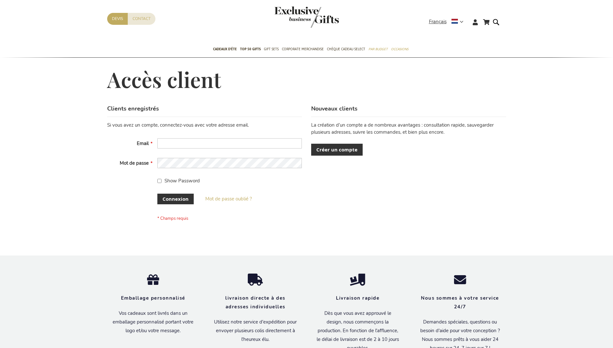
scroll to position [222, 0]
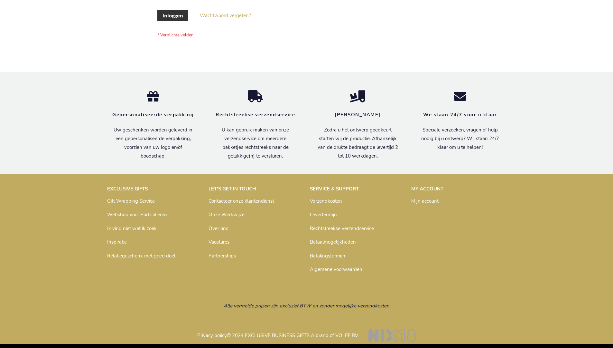
scroll to position [219, 0]
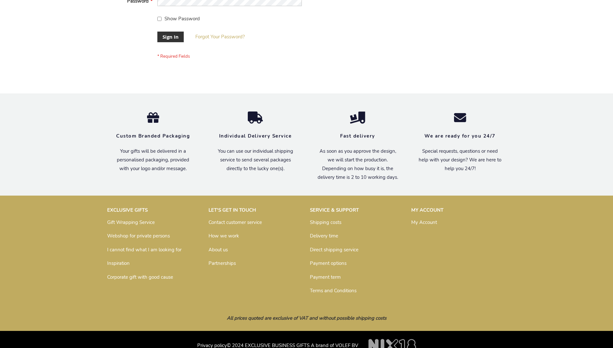
scroll to position [207, 0]
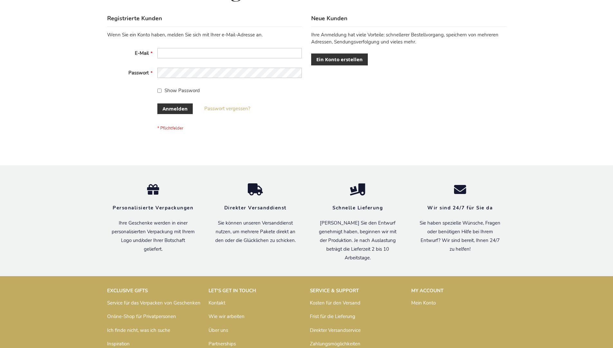
scroll to position [216, 0]
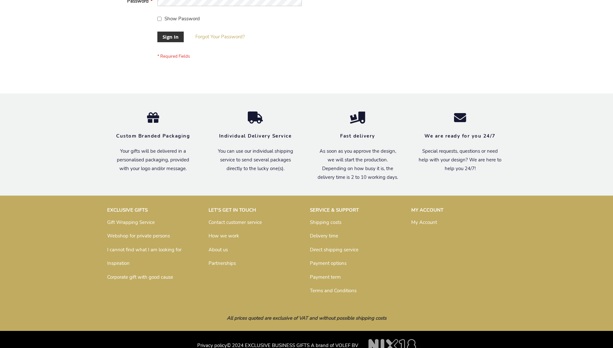
scroll to position [207, 0]
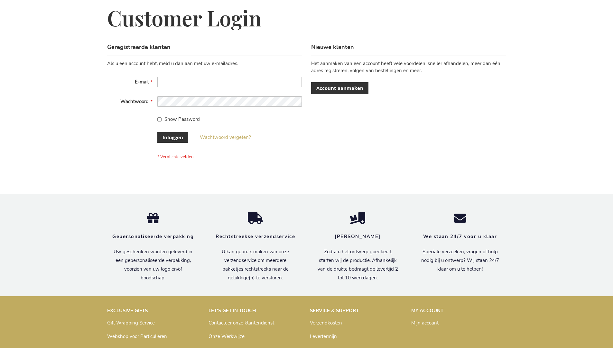
scroll to position [219, 0]
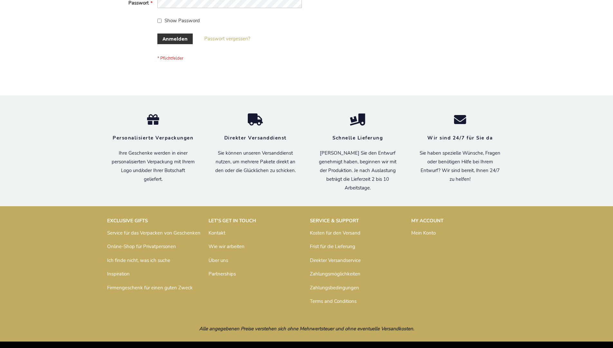
scroll to position [216, 0]
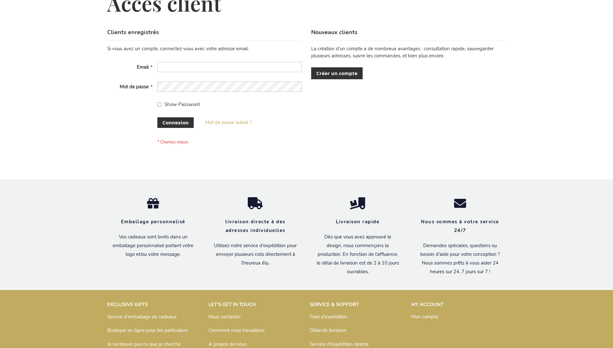
scroll to position [222, 0]
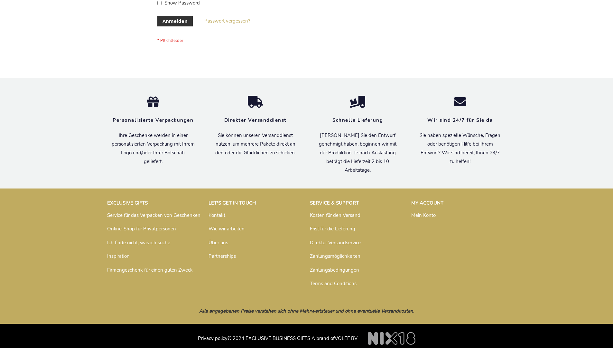
scroll to position [216, 0]
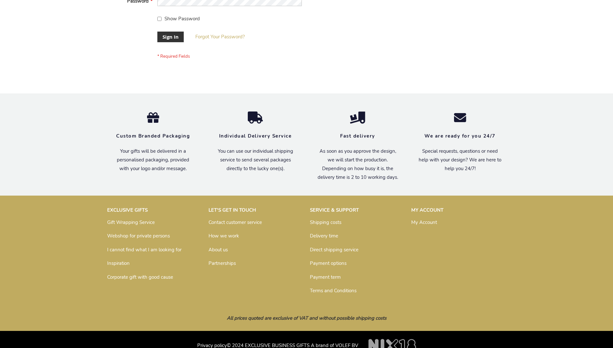
scroll to position [207, 0]
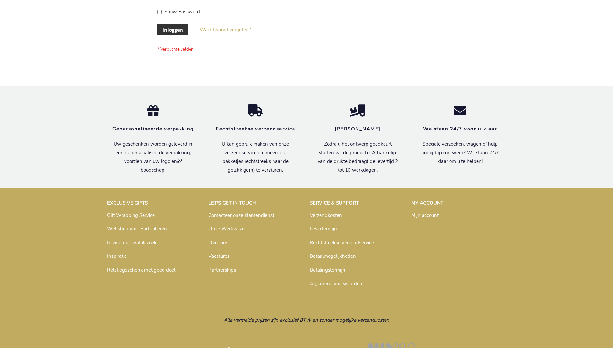
scroll to position [219, 0]
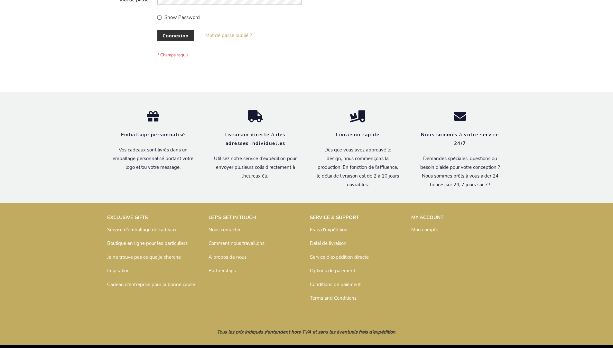
scroll to position [222, 0]
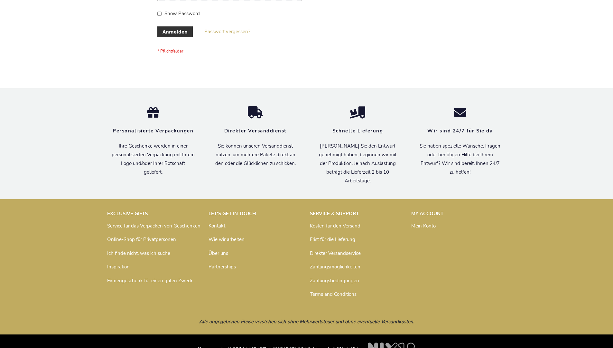
scroll to position [216, 0]
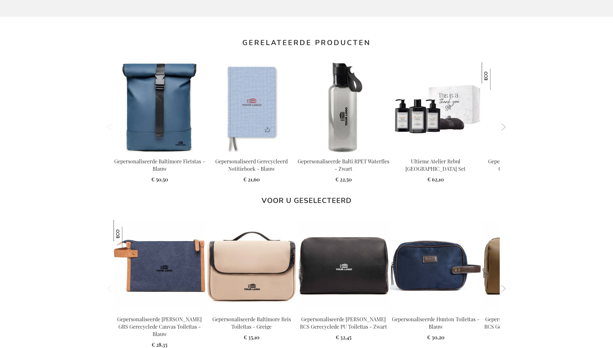
scroll to position [879, 0]
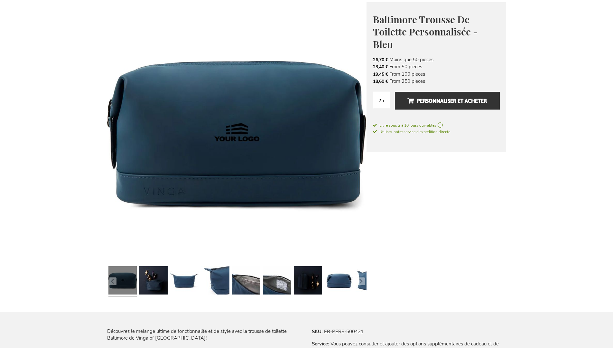
scroll to position [889, 0]
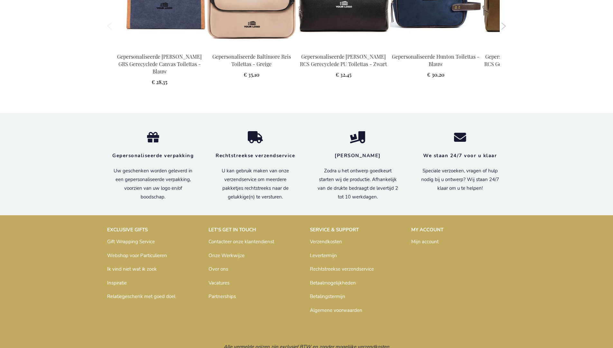
scroll to position [879, 0]
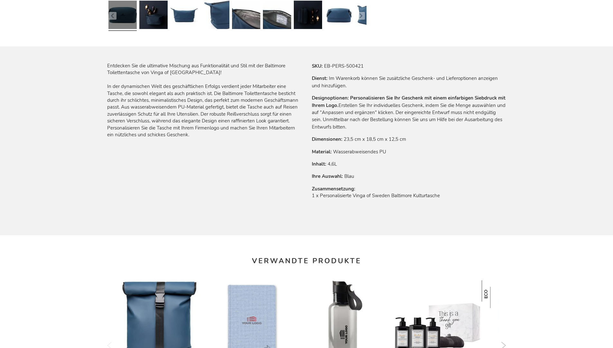
scroll to position [883, 0]
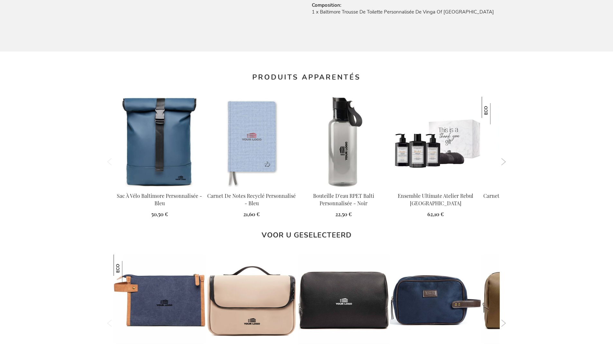
scroll to position [889, 0]
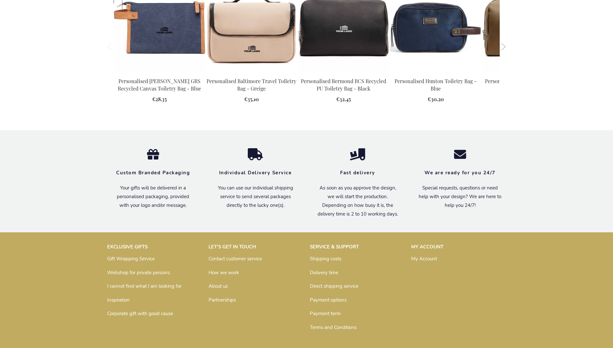
scroll to position [867, 0]
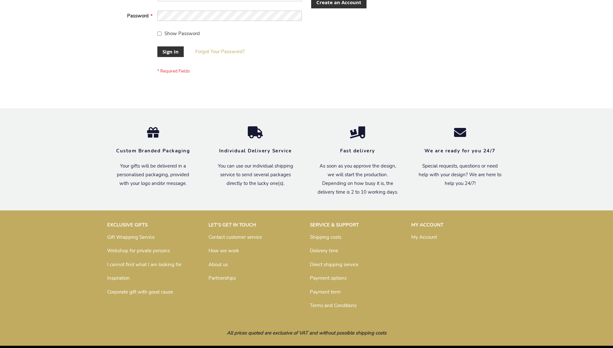
scroll to position [207, 0]
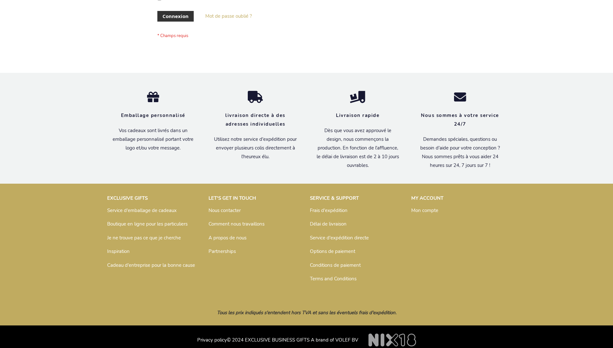
scroll to position [222, 0]
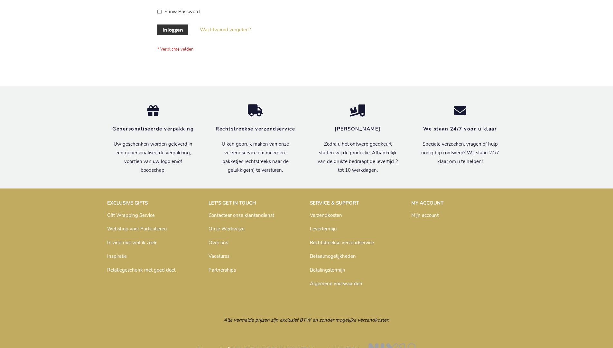
scroll to position [219, 0]
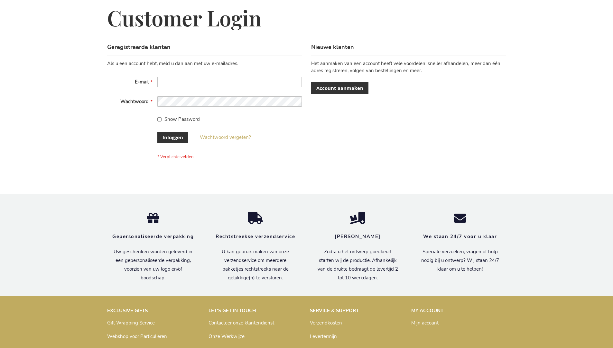
scroll to position [219, 0]
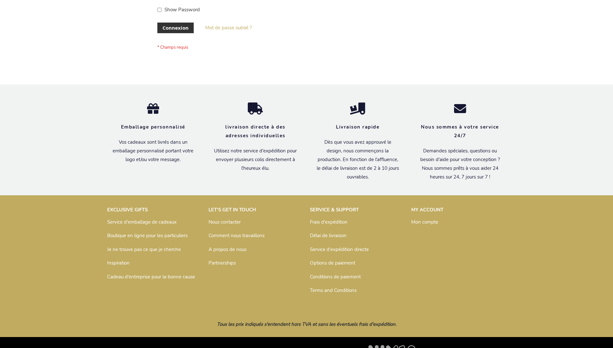
scroll to position [222, 0]
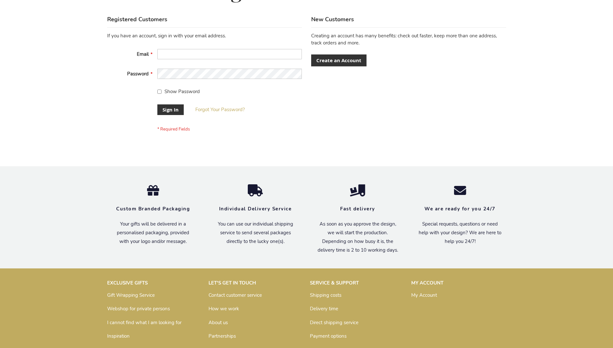
scroll to position [207, 0]
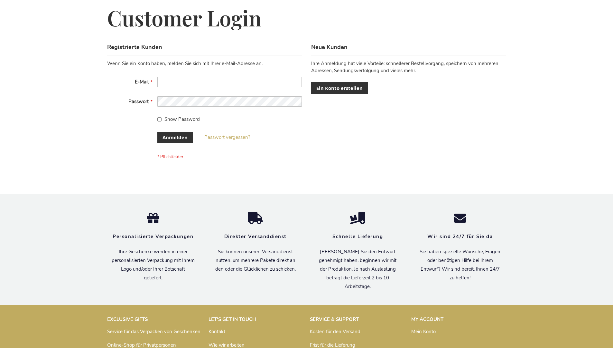
scroll to position [216, 0]
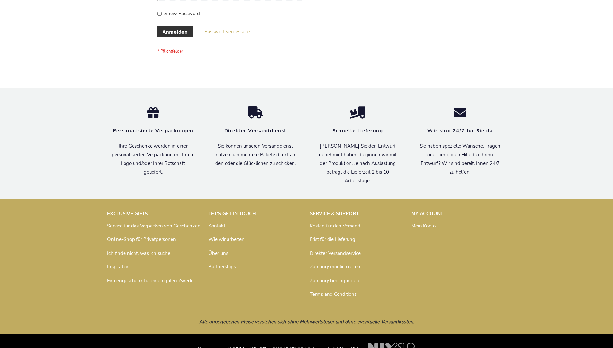
scroll to position [216, 0]
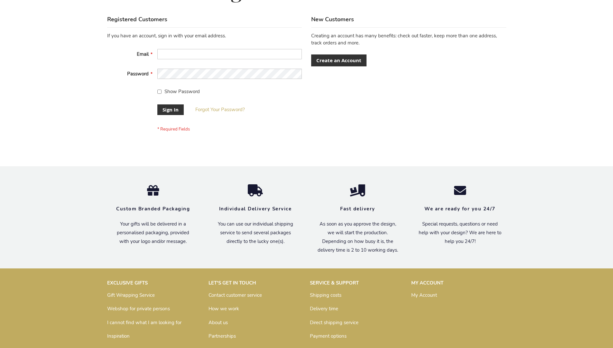
scroll to position [207, 0]
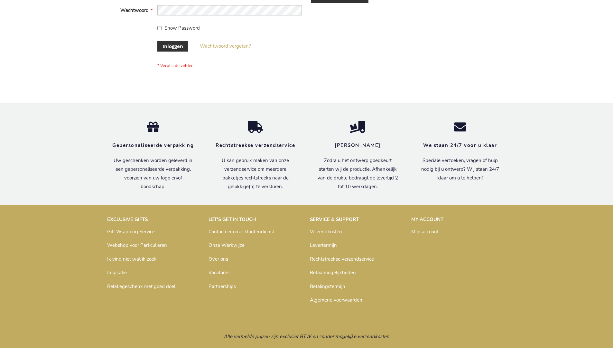
scroll to position [219, 0]
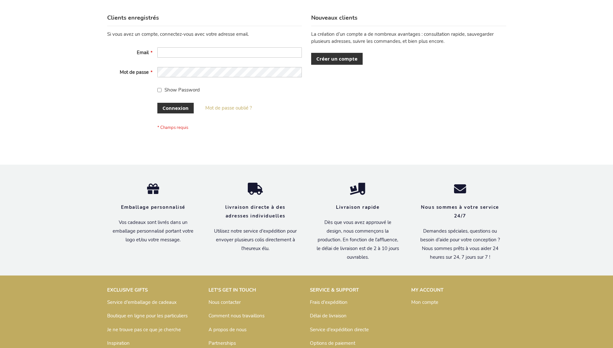
scroll to position [222, 0]
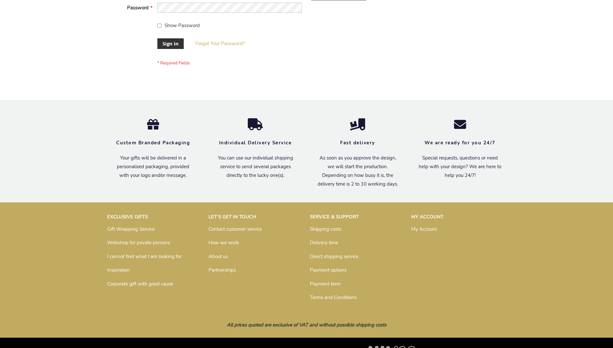
scroll to position [207, 0]
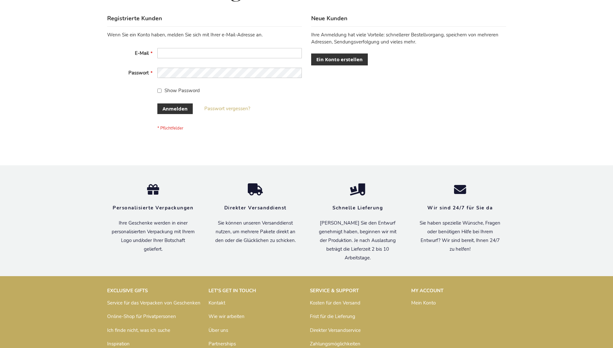
scroll to position [216, 0]
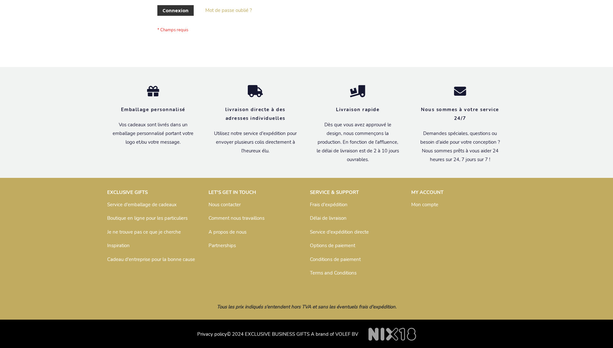
scroll to position [222, 0]
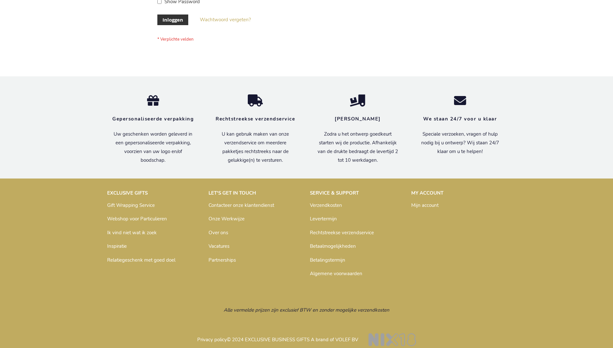
scroll to position [214, 0]
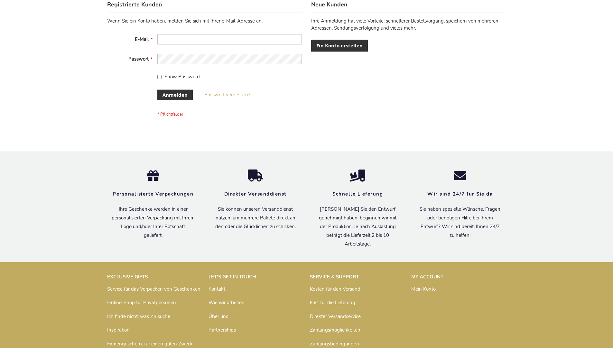
scroll to position [216, 0]
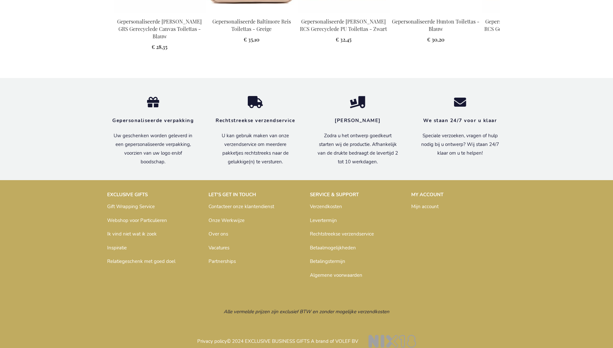
scroll to position [879, 0]
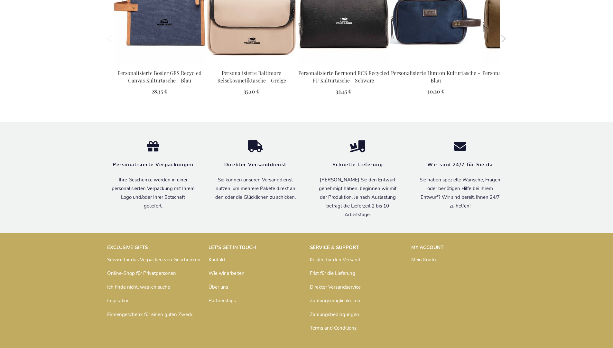
scroll to position [883, 0]
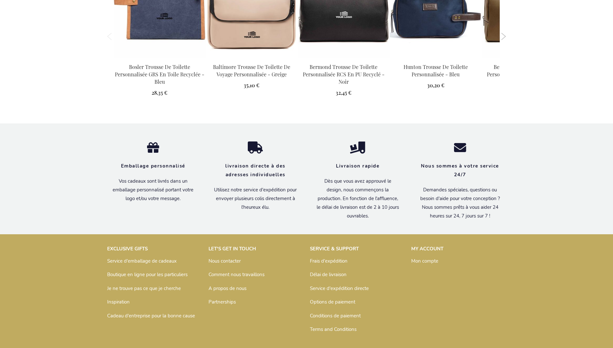
scroll to position [889, 0]
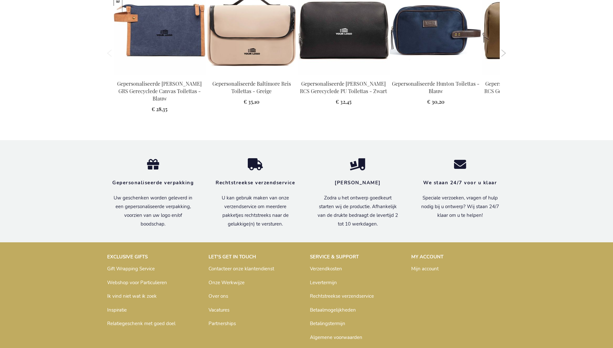
scroll to position [879, 0]
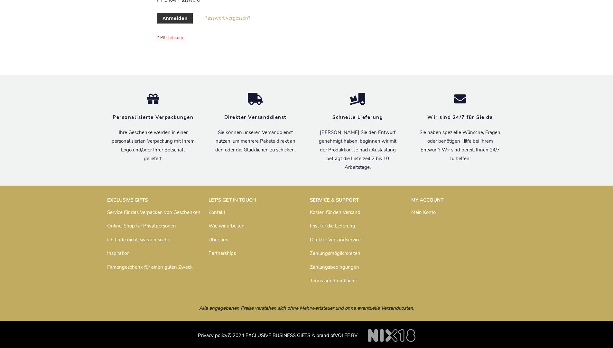
scroll to position [216, 0]
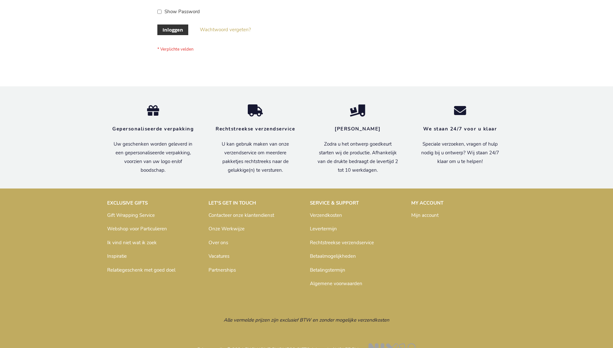
scroll to position [219, 0]
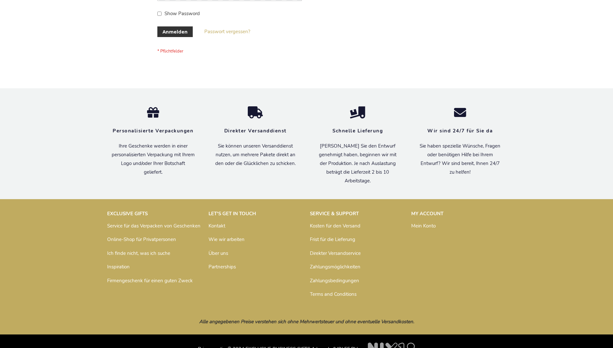
scroll to position [216, 0]
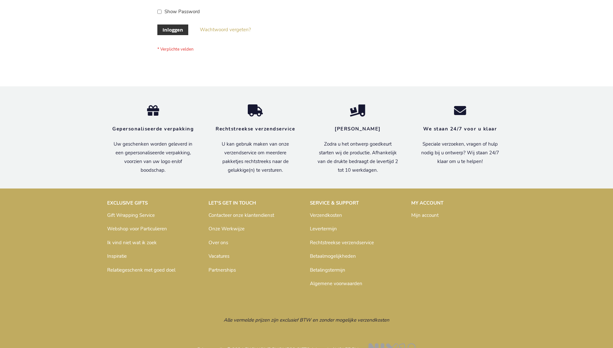
scroll to position [219, 0]
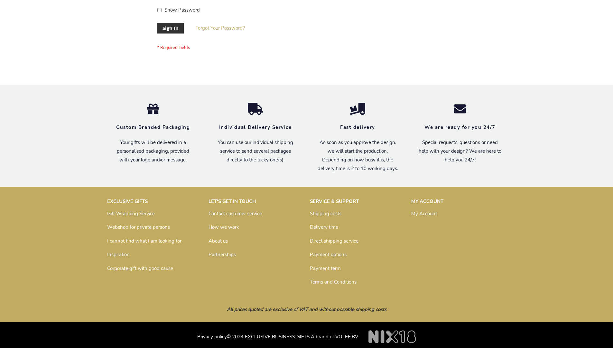
scroll to position [207, 0]
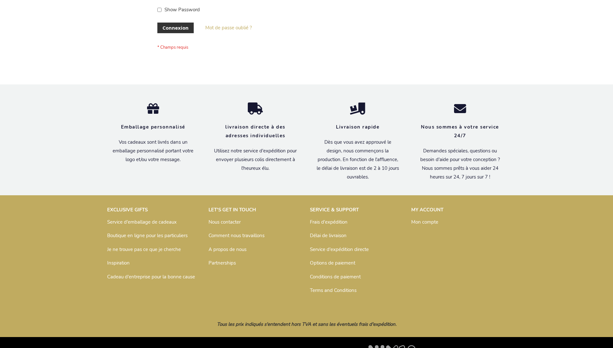
scroll to position [222, 0]
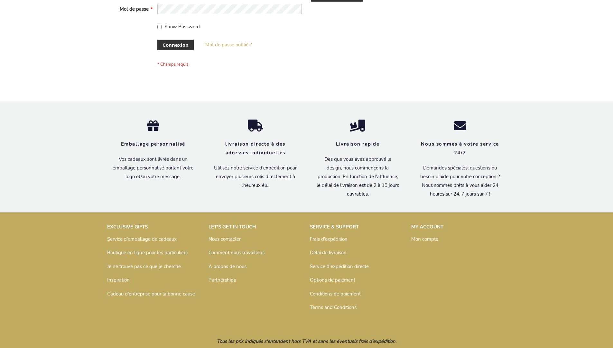
scroll to position [222, 0]
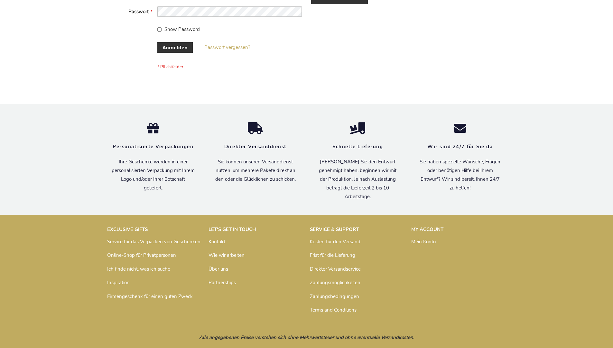
scroll to position [216, 0]
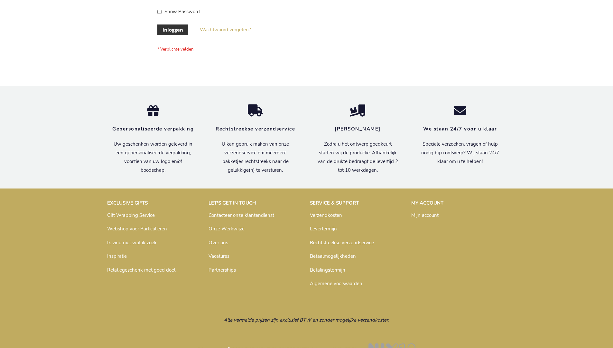
scroll to position [219, 0]
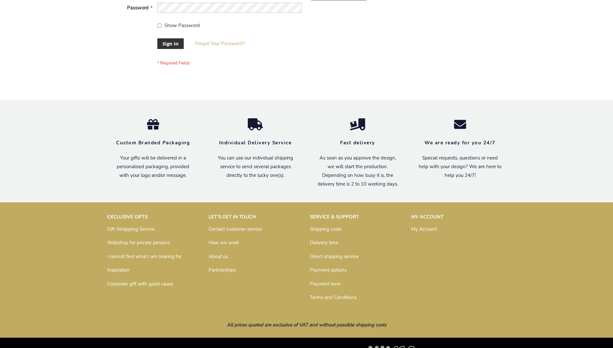
scroll to position [207, 0]
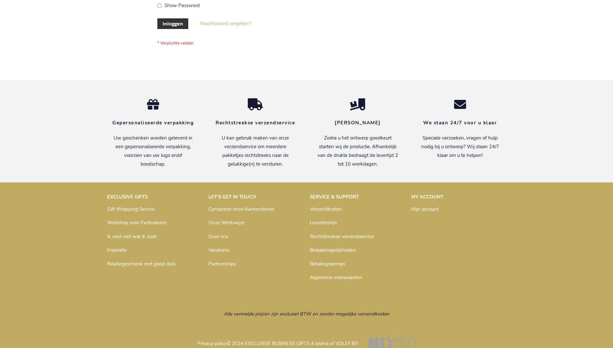
scroll to position [219, 0]
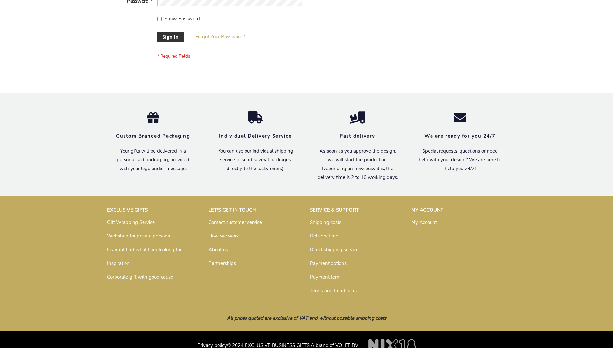
scroll to position [207, 0]
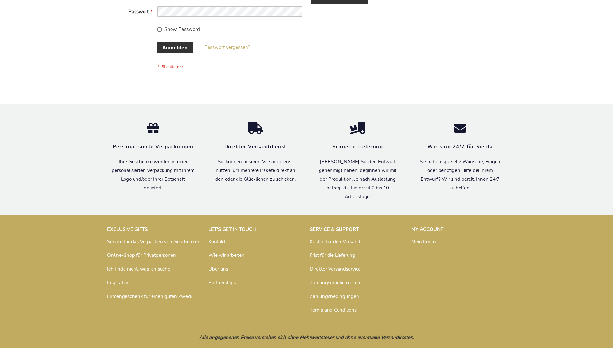
scroll to position [216, 0]
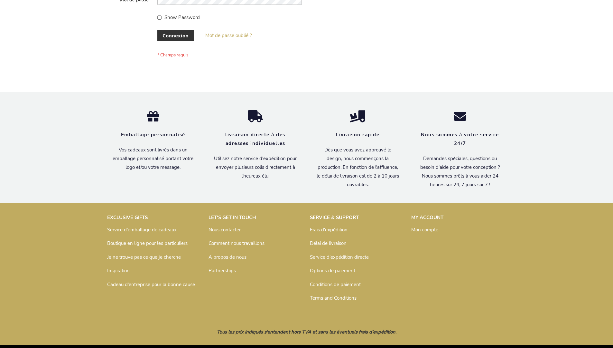
scroll to position [222, 0]
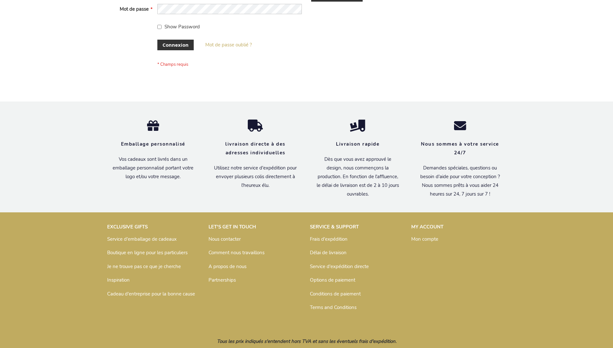
scroll to position [222, 0]
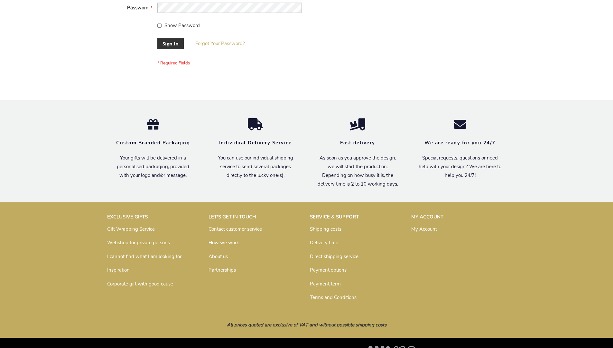
scroll to position [207, 0]
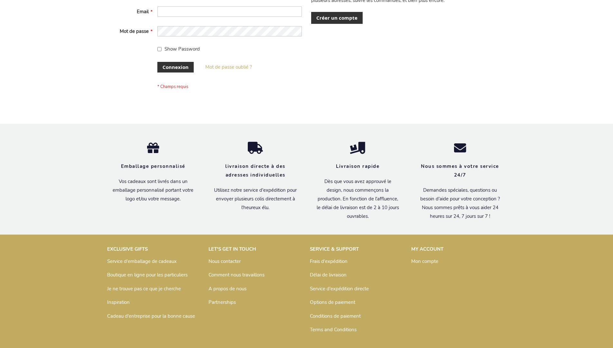
scroll to position [222, 0]
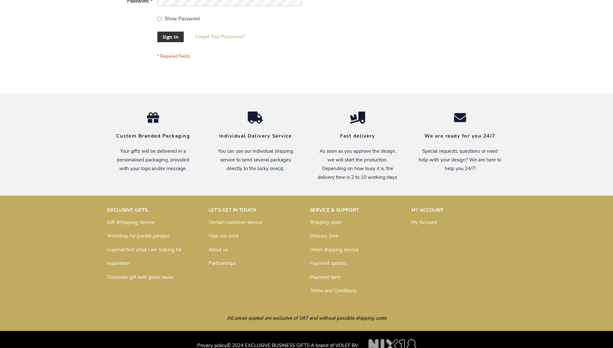
scroll to position [207, 0]
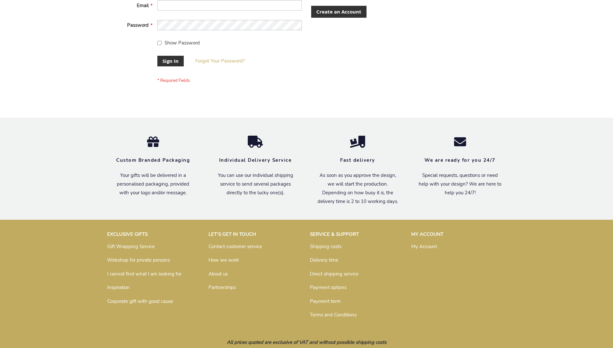
scroll to position [207, 0]
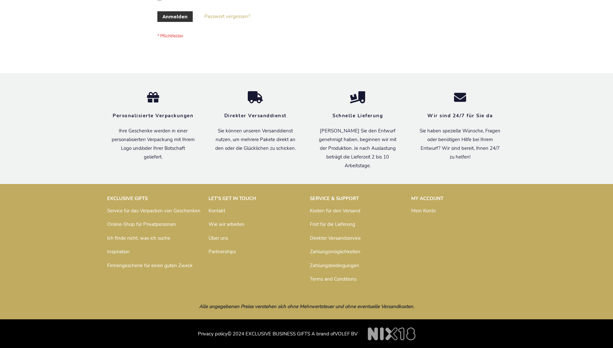
scroll to position [216, 0]
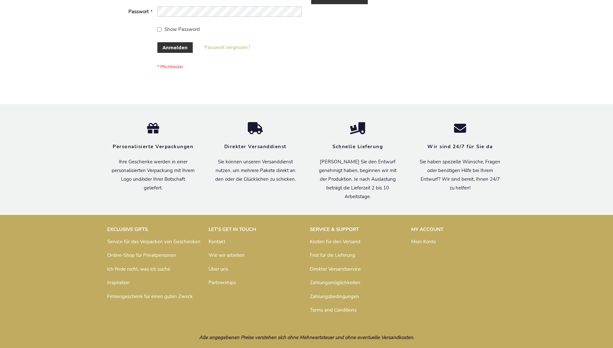
scroll to position [216, 0]
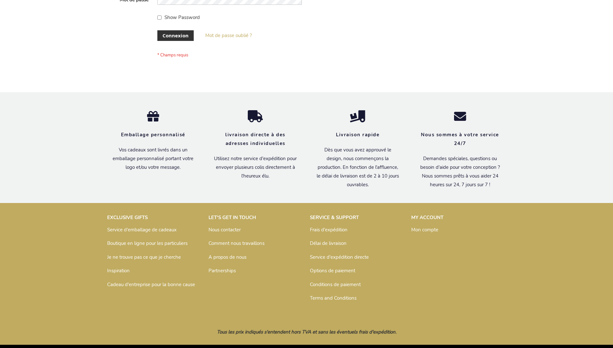
scroll to position [222, 0]
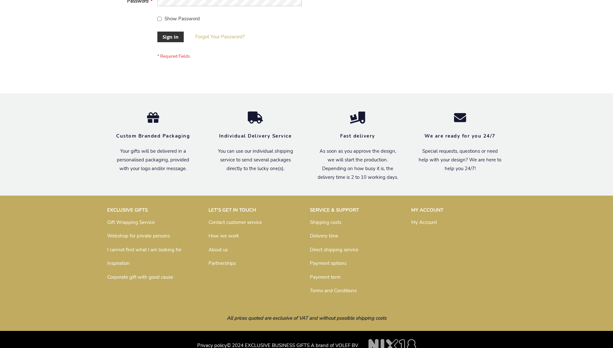
scroll to position [207, 0]
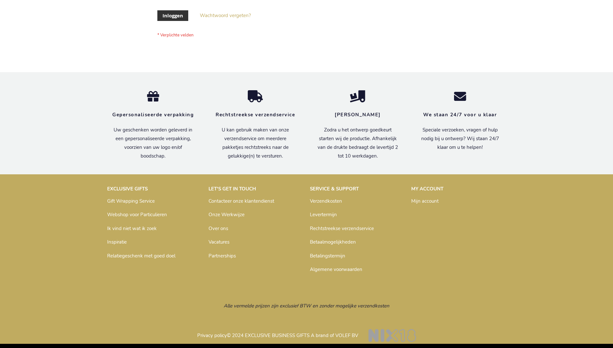
scroll to position [219, 0]
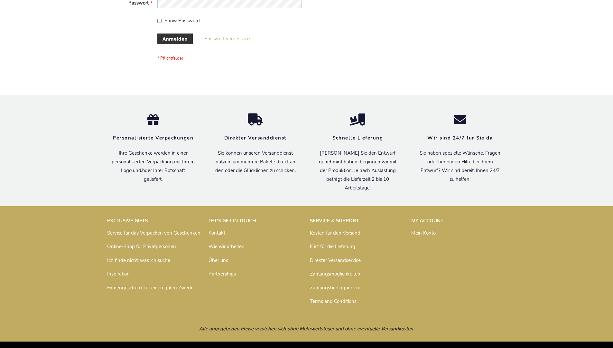
scroll to position [216, 0]
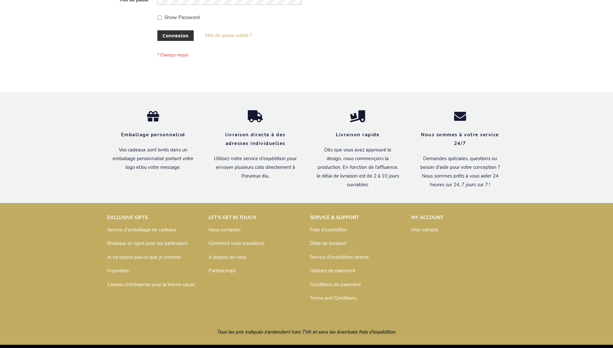
scroll to position [222, 0]
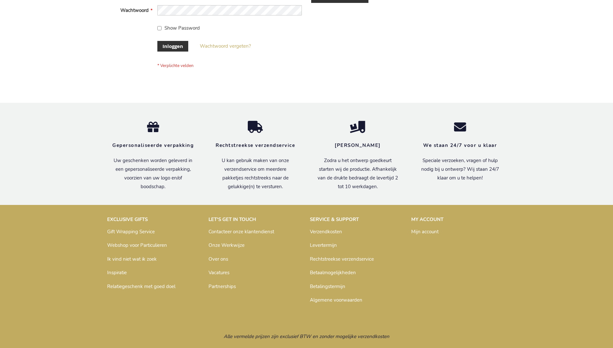
scroll to position [219, 0]
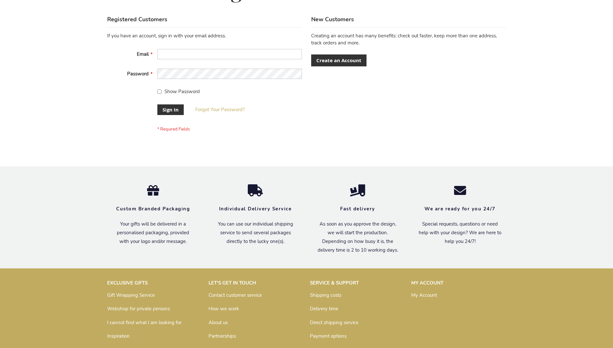
scroll to position [207, 0]
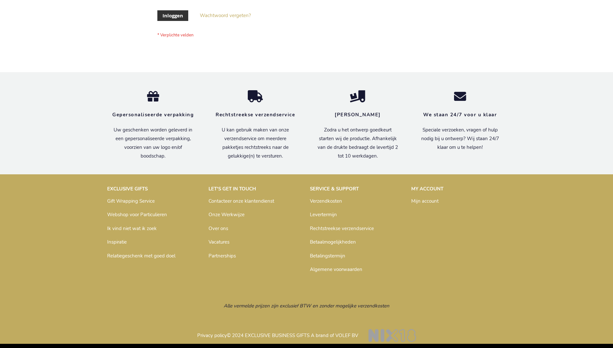
scroll to position [219, 0]
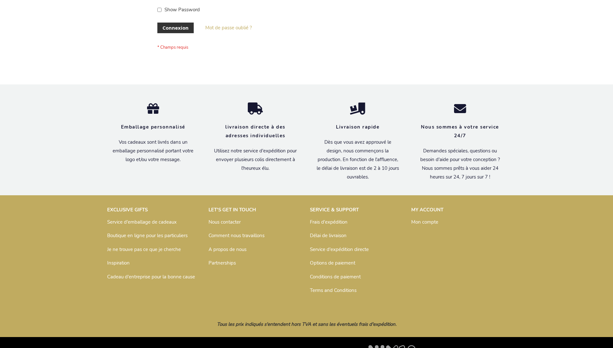
scroll to position [222, 0]
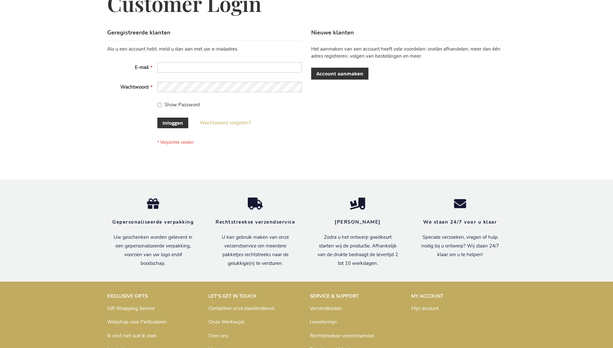
scroll to position [219, 0]
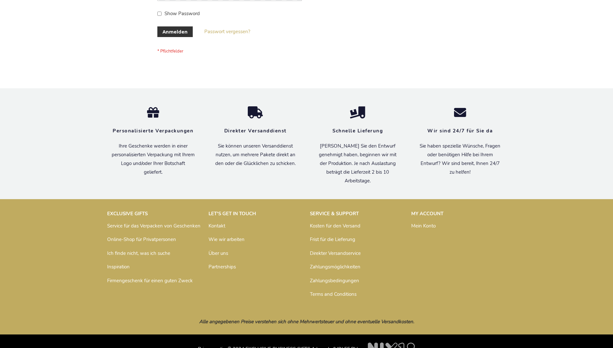
scroll to position [216, 0]
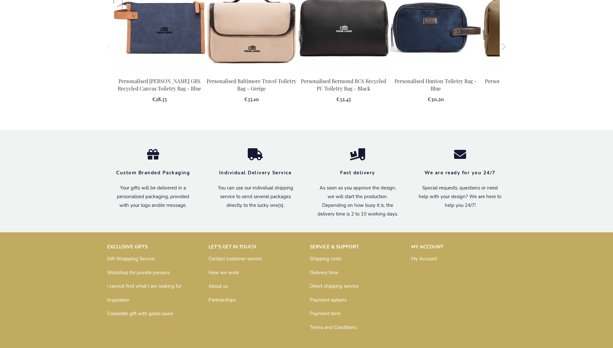
scroll to position [867, 0]
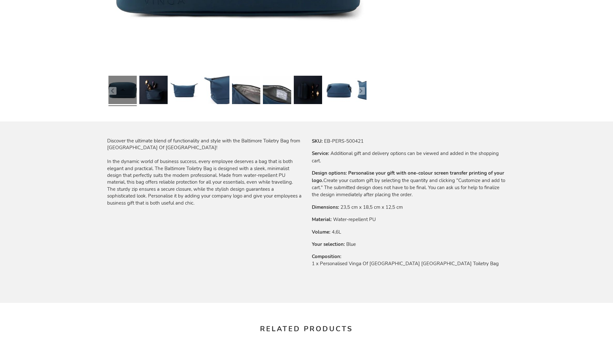
scroll to position [867, 0]
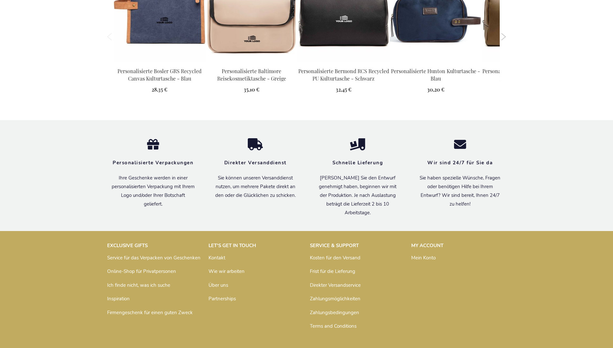
scroll to position [883, 0]
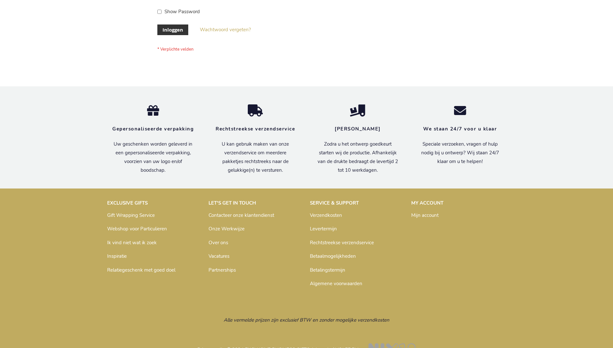
scroll to position [219, 0]
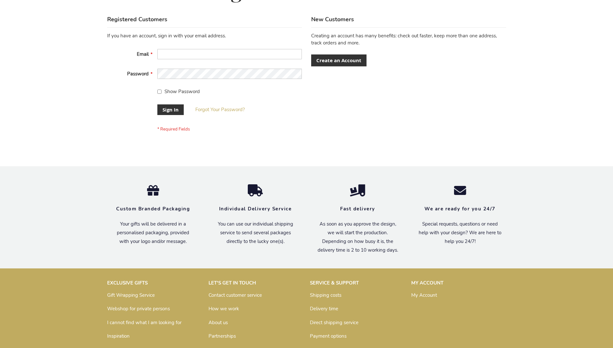
scroll to position [207, 0]
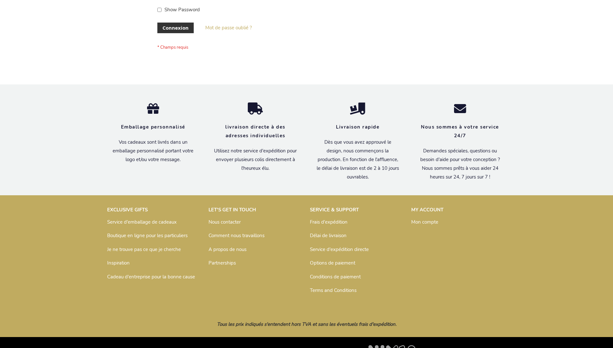
scroll to position [222, 0]
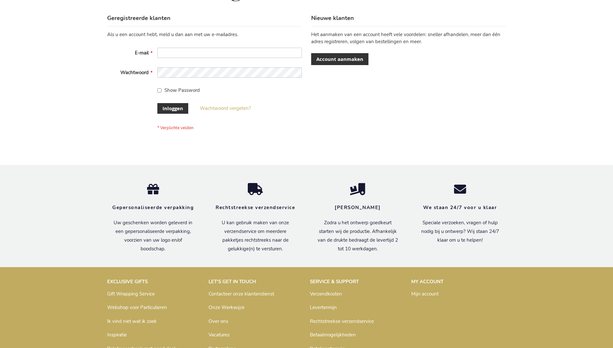
scroll to position [219, 0]
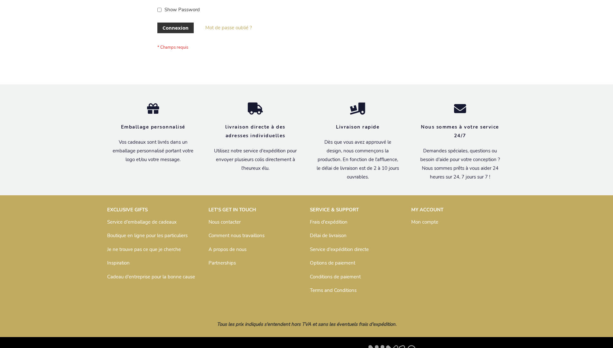
scroll to position [222, 0]
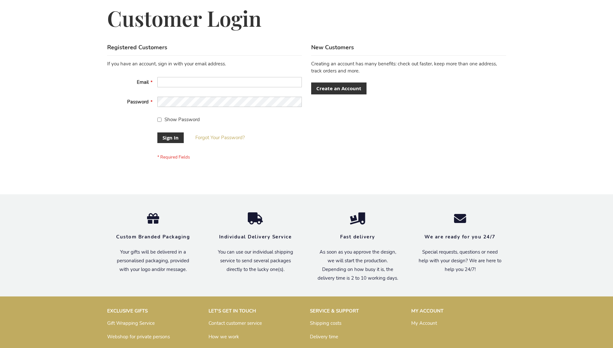
scroll to position [207, 0]
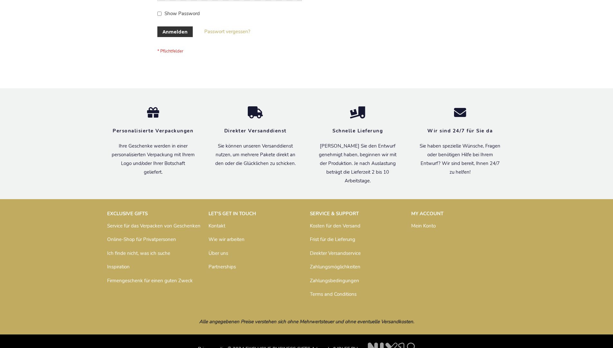
scroll to position [216, 0]
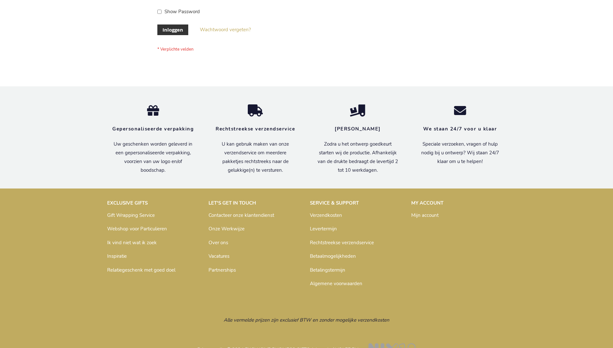
scroll to position [219, 0]
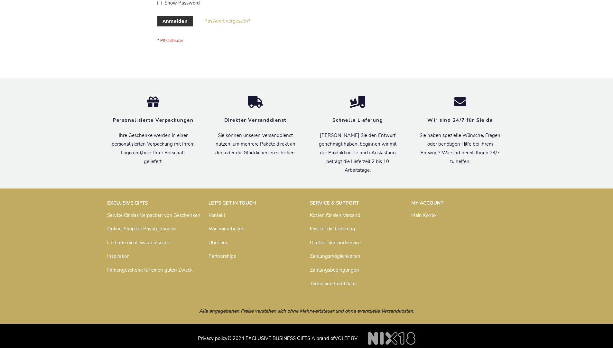
scroll to position [216, 0]
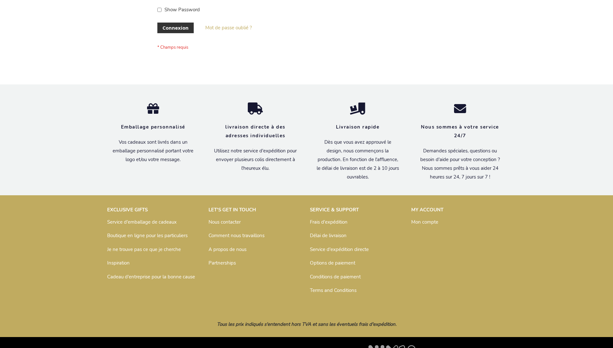
scroll to position [222, 0]
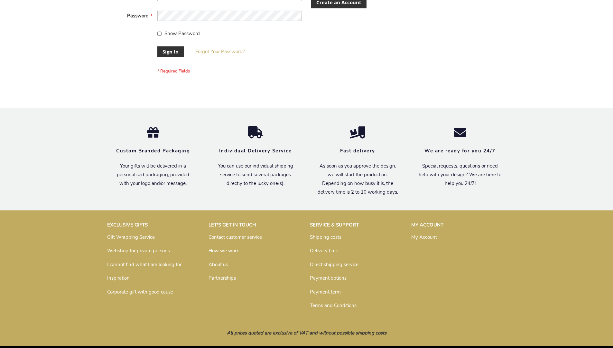
scroll to position [207, 0]
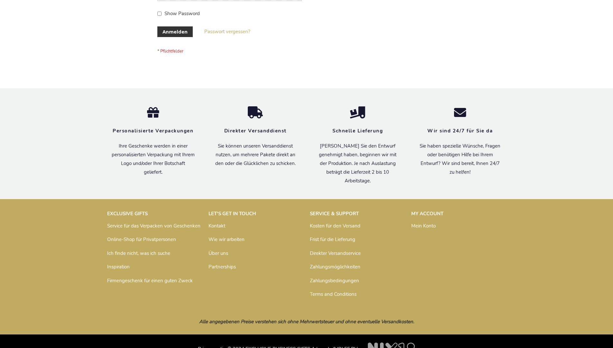
scroll to position [216, 0]
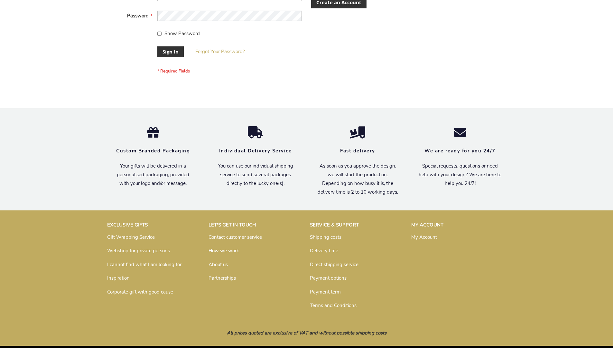
scroll to position [207, 0]
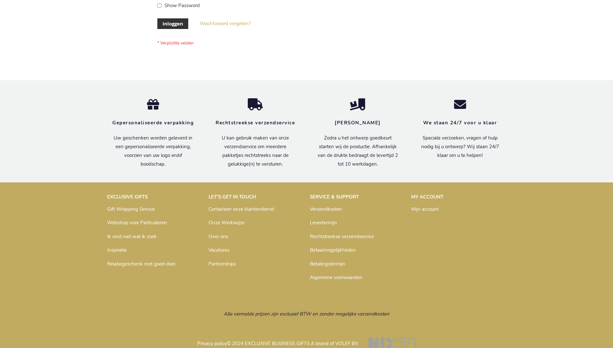
scroll to position [219, 0]
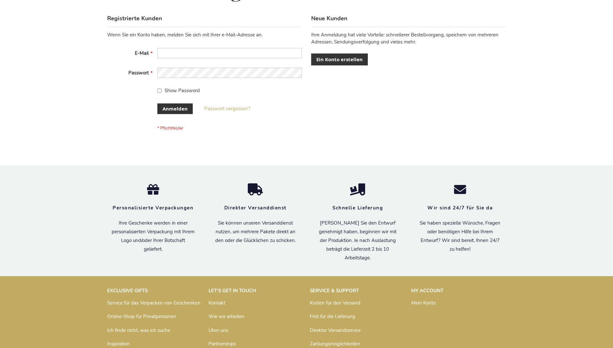
scroll to position [216, 0]
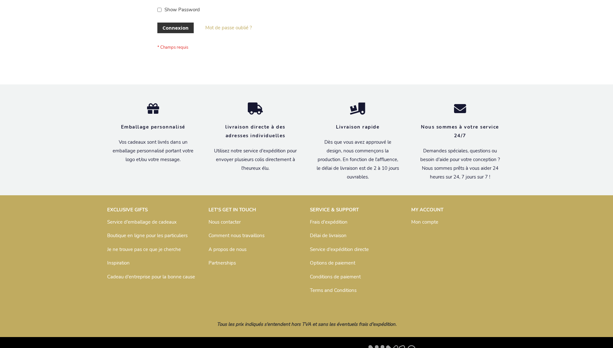
scroll to position [222, 0]
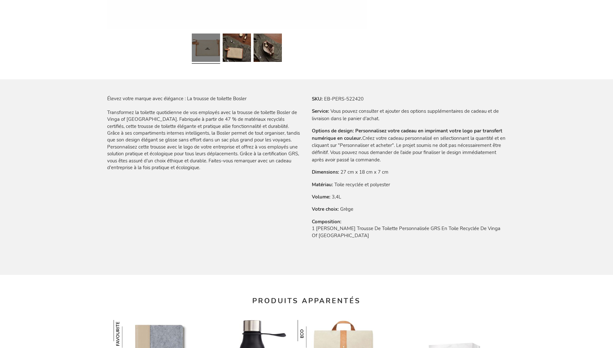
scroll to position [889, 0]
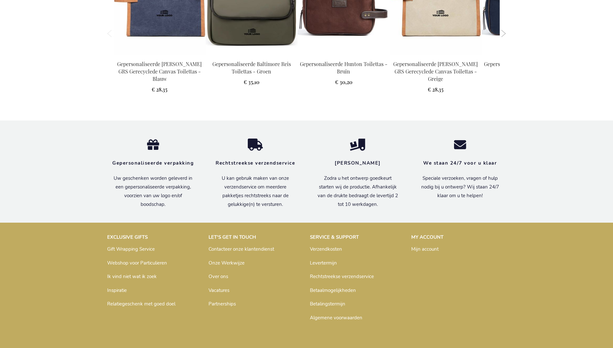
scroll to position [879, 0]
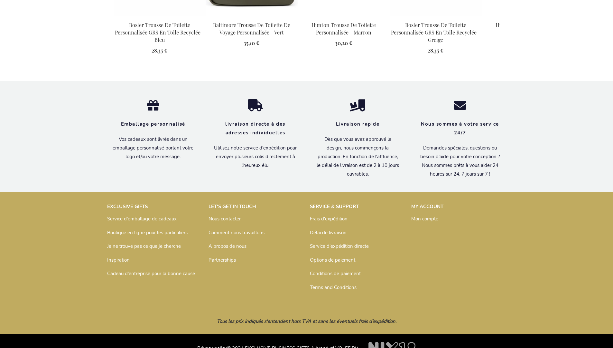
scroll to position [889, 0]
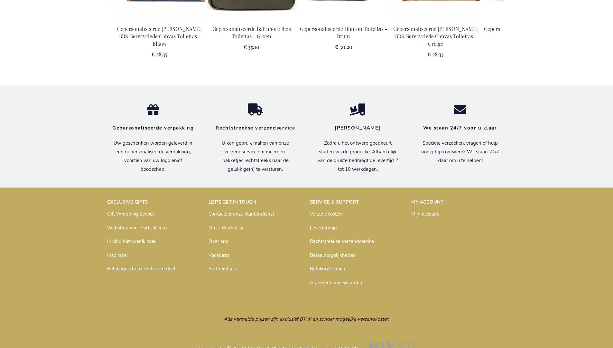
scroll to position [879, 0]
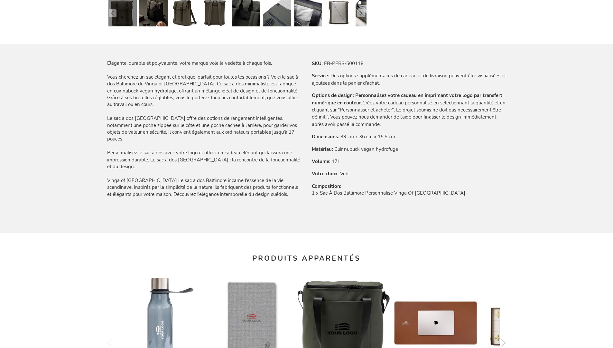
scroll to position [889, 0]
